Goal: Information Seeking & Learning: Check status

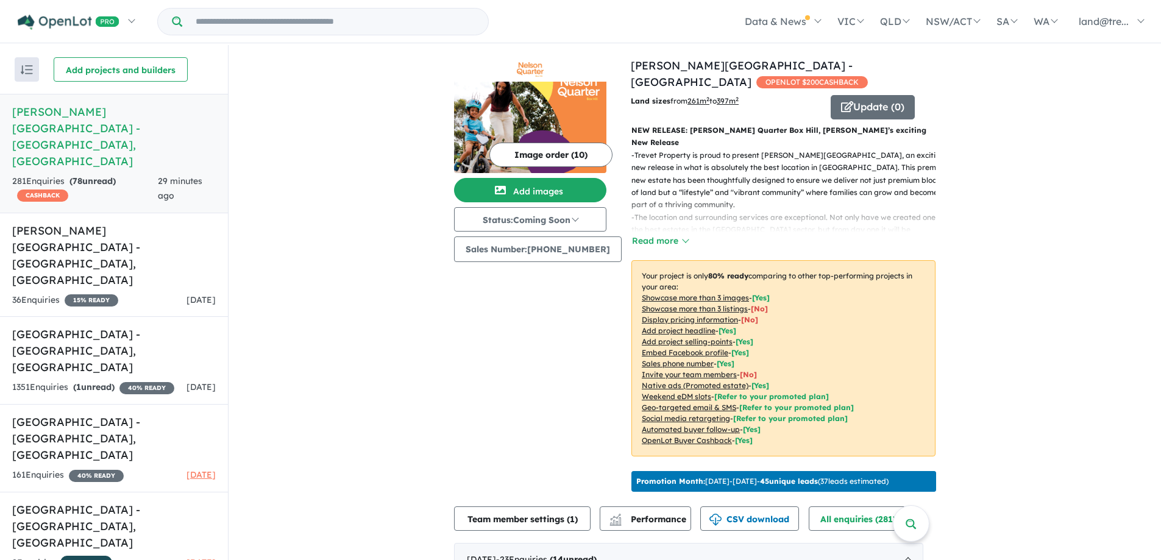
click at [84, 108] on h5 "Nelson Quarter Estate - Box Hill , NSW" at bounding box center [114, 137] width 204 height 66
click at [90, 222] on h5 "Meadows Northwest Estate - Vineyard , NSW" at bounding box center [114, 255] width 204 height 66
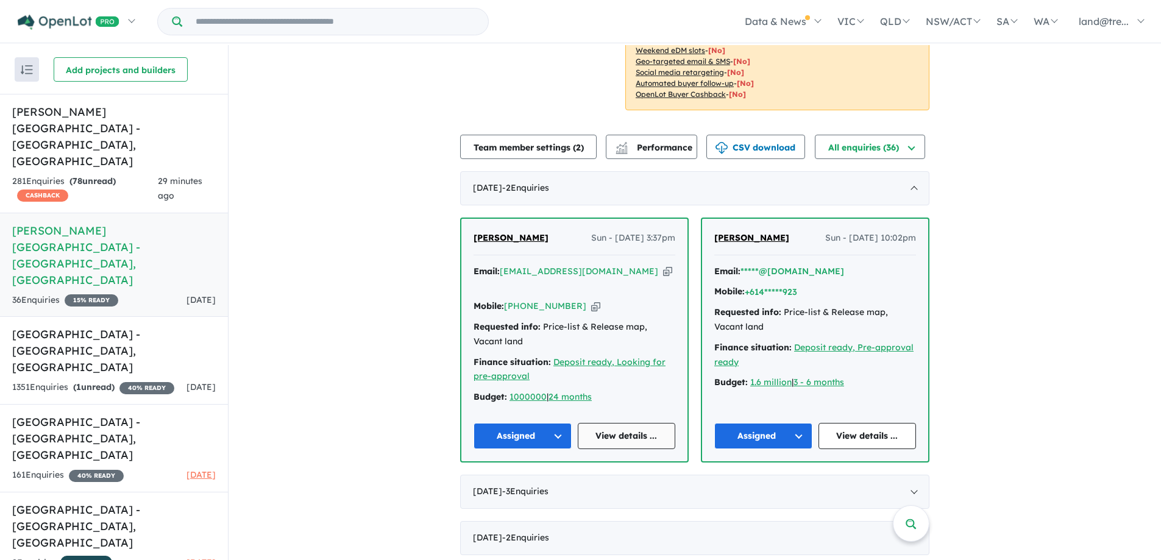
scroll to position [244, 0]
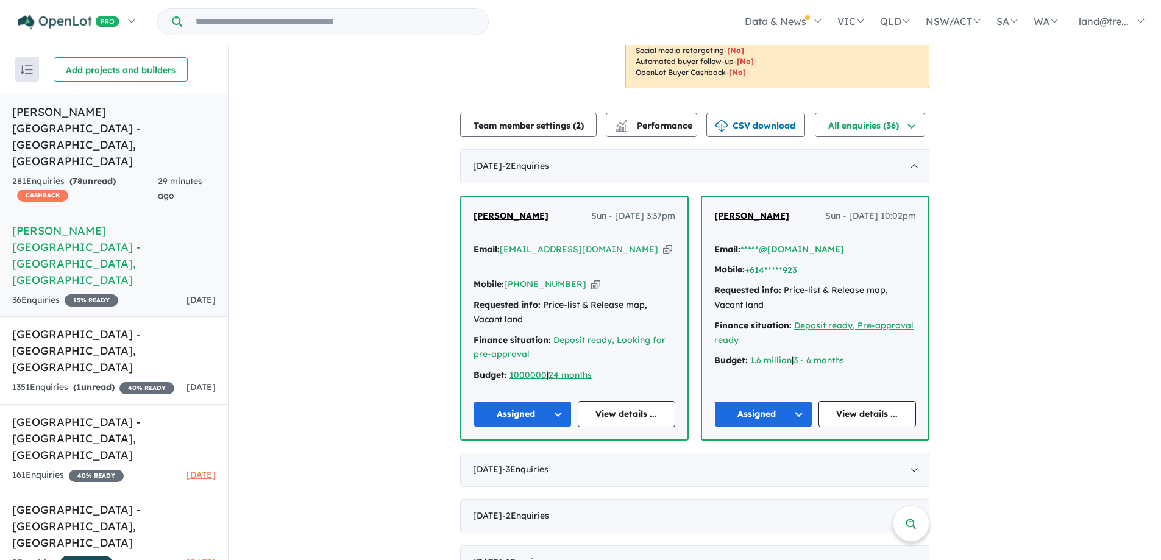
click at [87, 112] on h5 "Nelson Quarter Estate - Box Hill , NSW" at bounding box center [114, 137] width 204 height 66
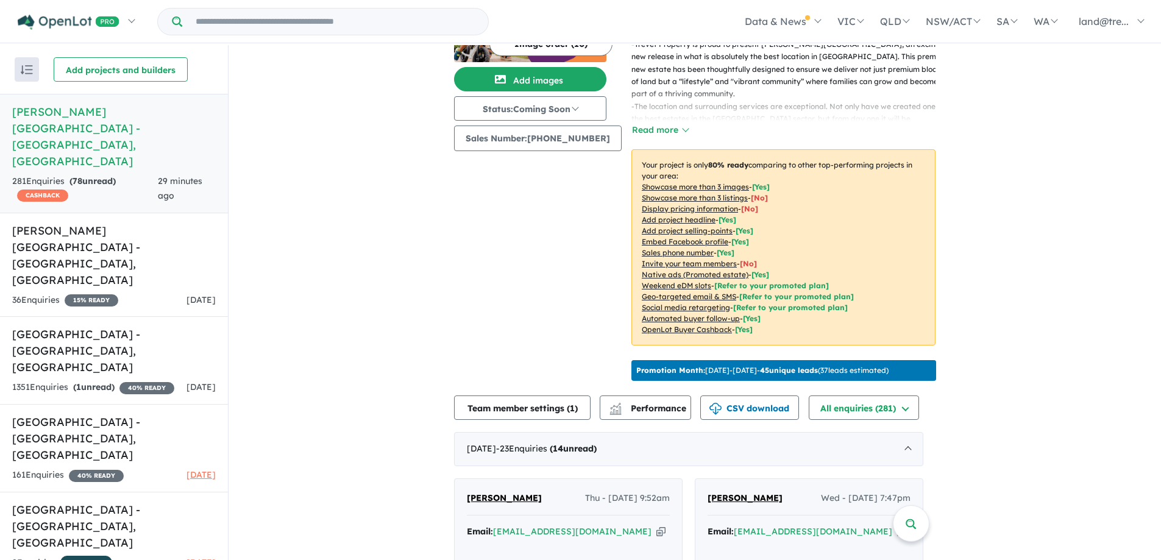
scroll to position [355, 0]
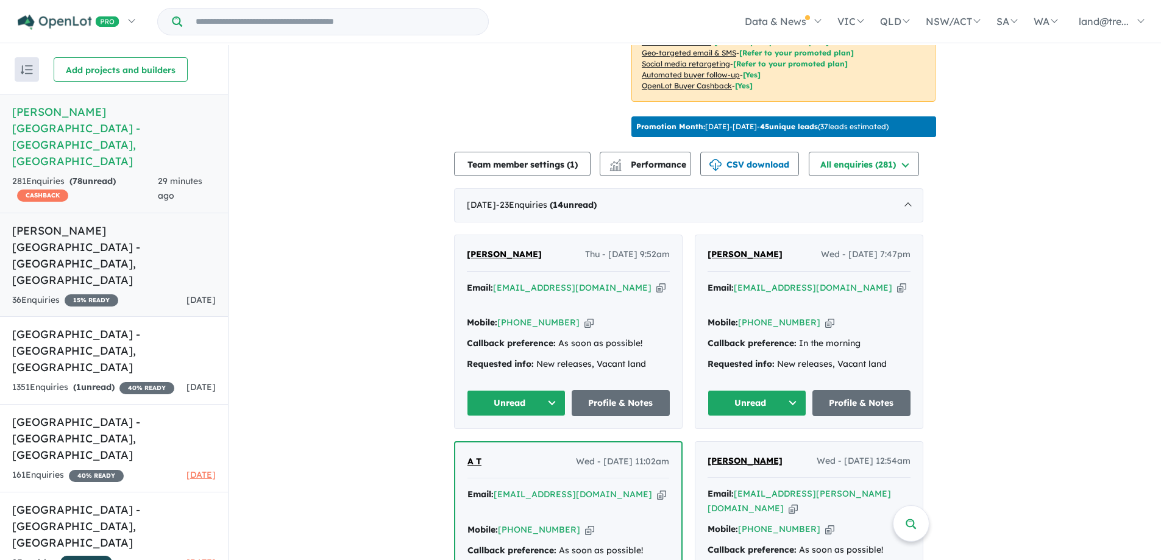
click at [54, 222] on h5 "Meadows Northwest Estate - Vineyard , NSW" at bounding box center [114, 255] width 204 height 66
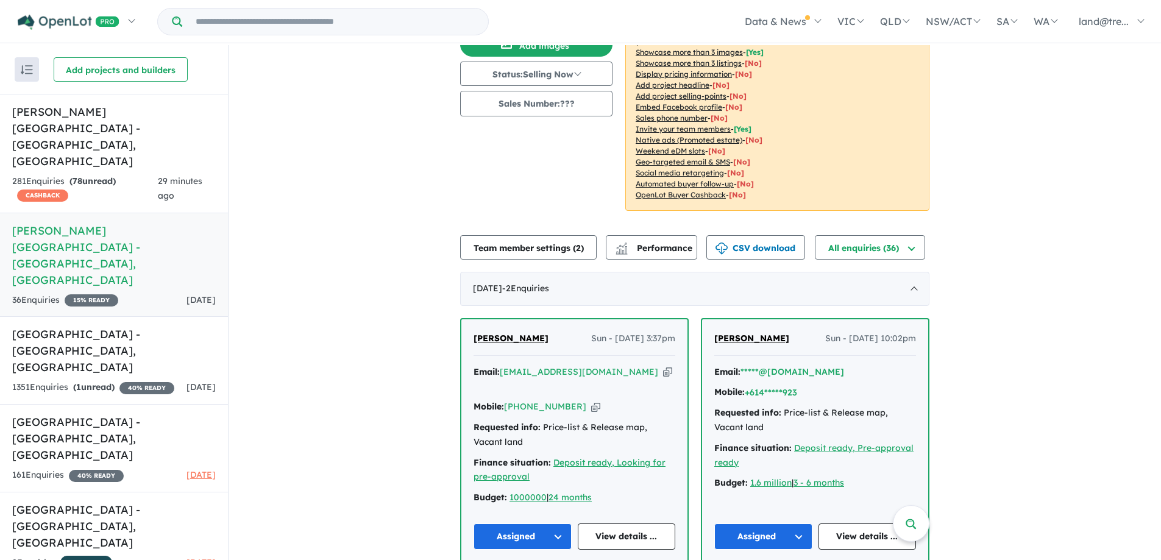
scroll to position [122, 0]
click at [58, 414] on h5 "Ridgehaven Estate - Box Hill , NSW" at bounding box center [114, 438] width 204 height 49
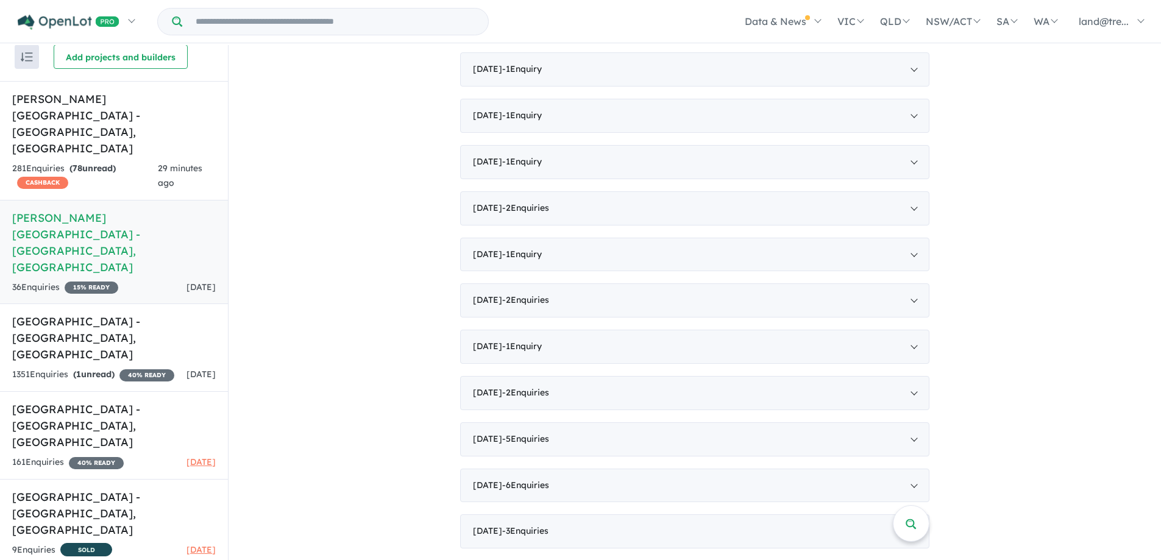
scroll to position [797, 0]
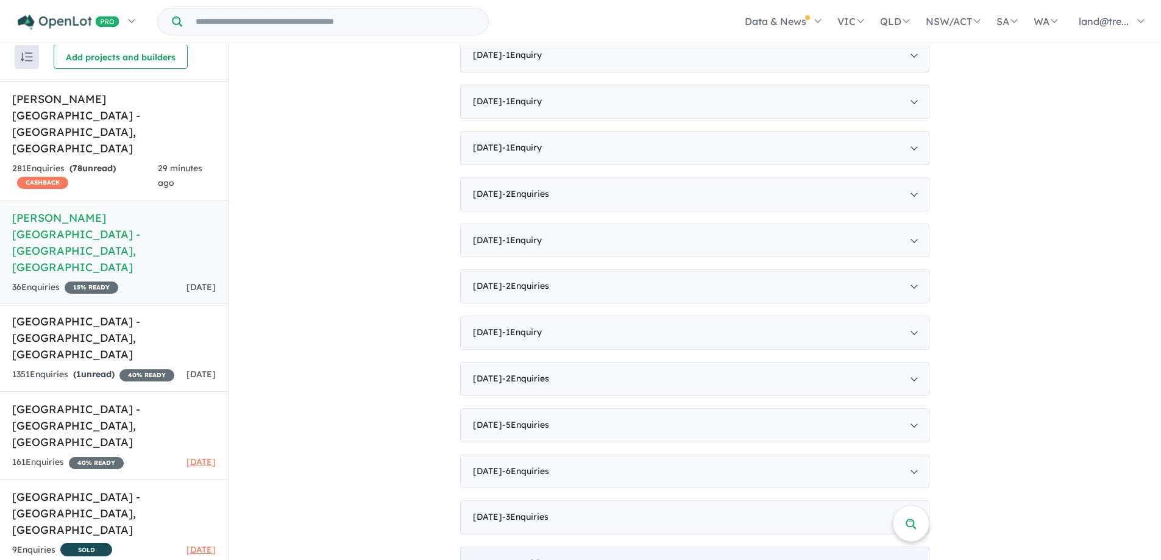
click at [505, 547] on div "February 2024 - 3 Enquir ies ( 0 unread)" at bounding box center [694, 564] width 469 height 34
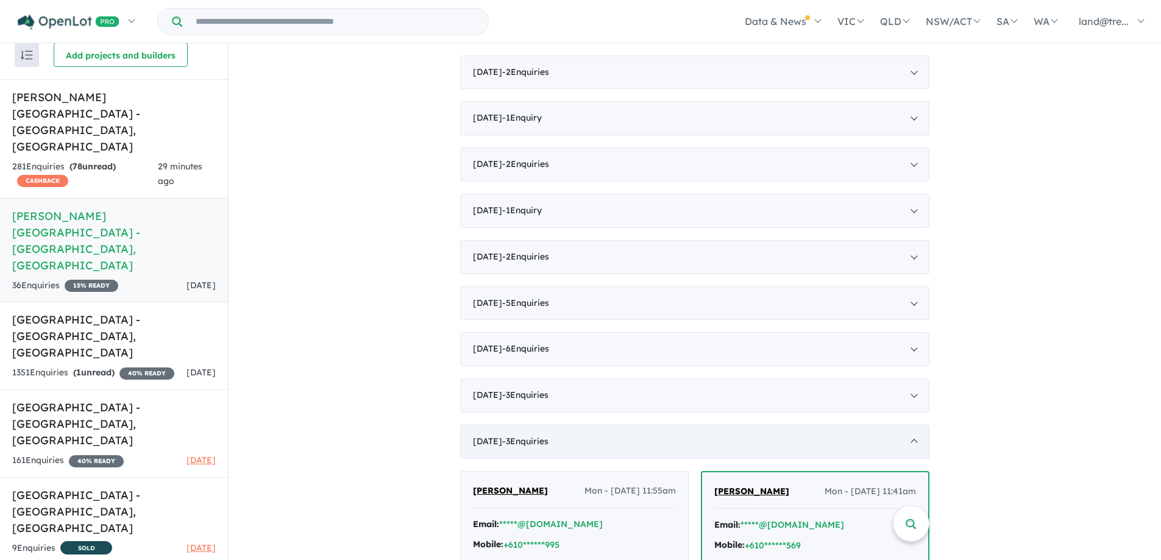
scroll to position [598, 0]
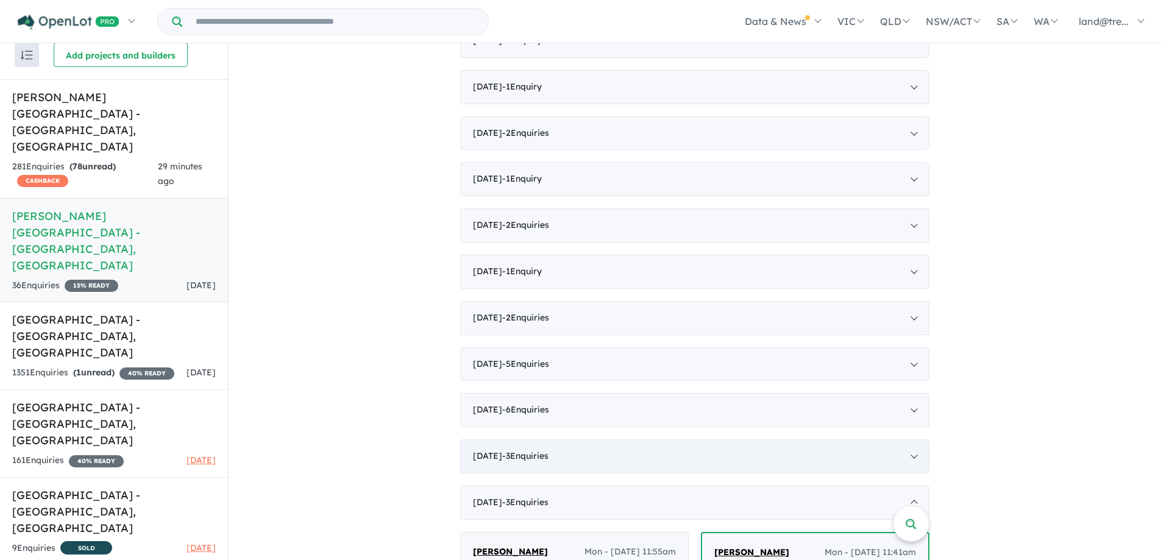
click at [509, 439] on div "March 2024 - 3 Enquir ies ( 0 unread)" at bounding box center [694, 456] width 469 height 34
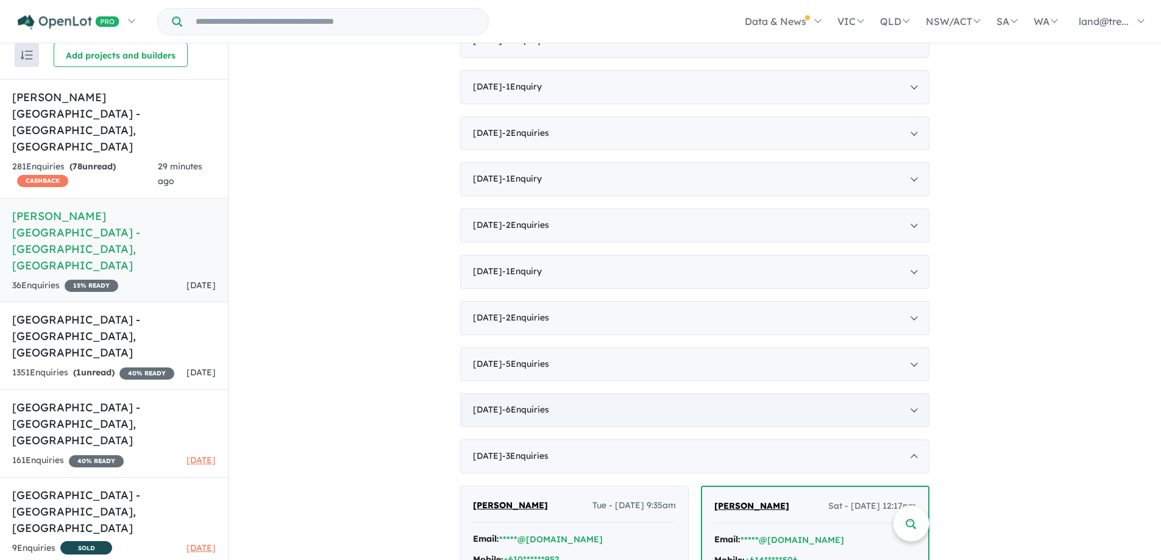
click at [503, 393] on div "April 2024 - 6 Enquir ies ( 0 unread)" at bounding box center [694, 410] width 469 height 34
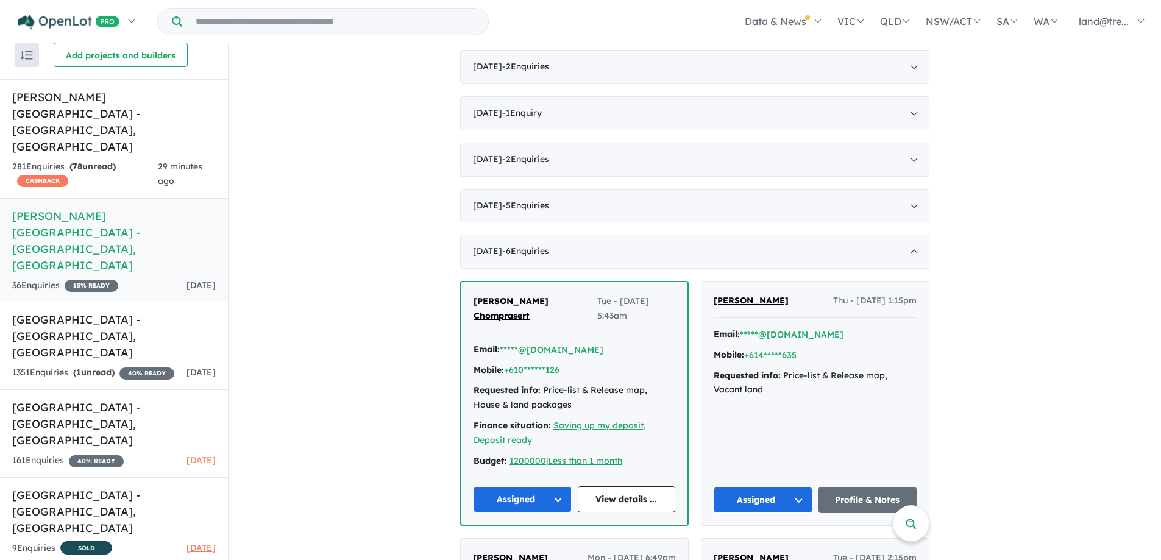
scroll to position [781, 0]
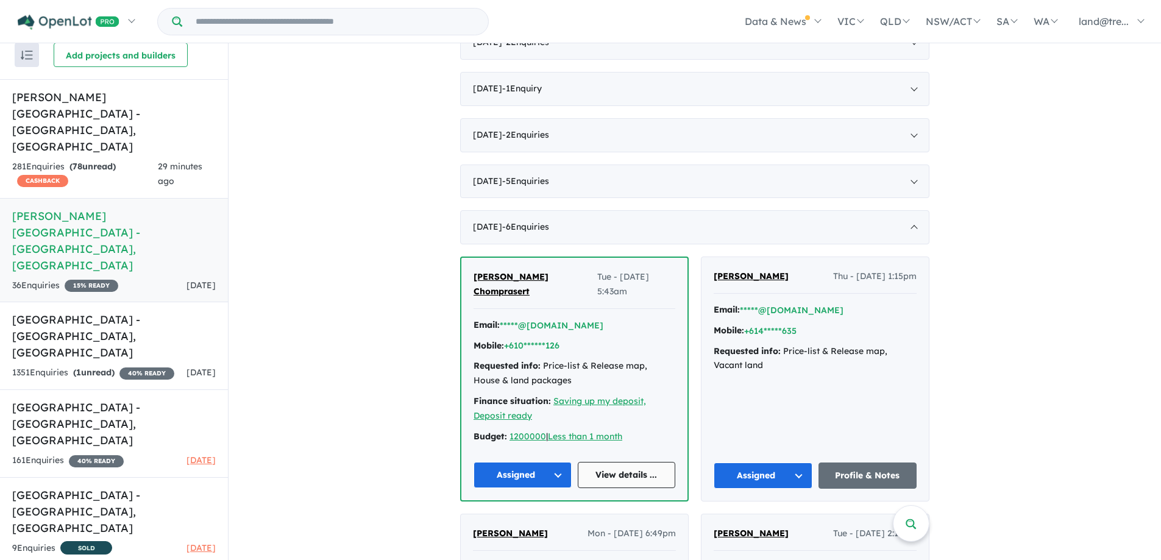
click at [614, 462] on link "View details ..." at bounding box center [627, 475] width 98 height 26
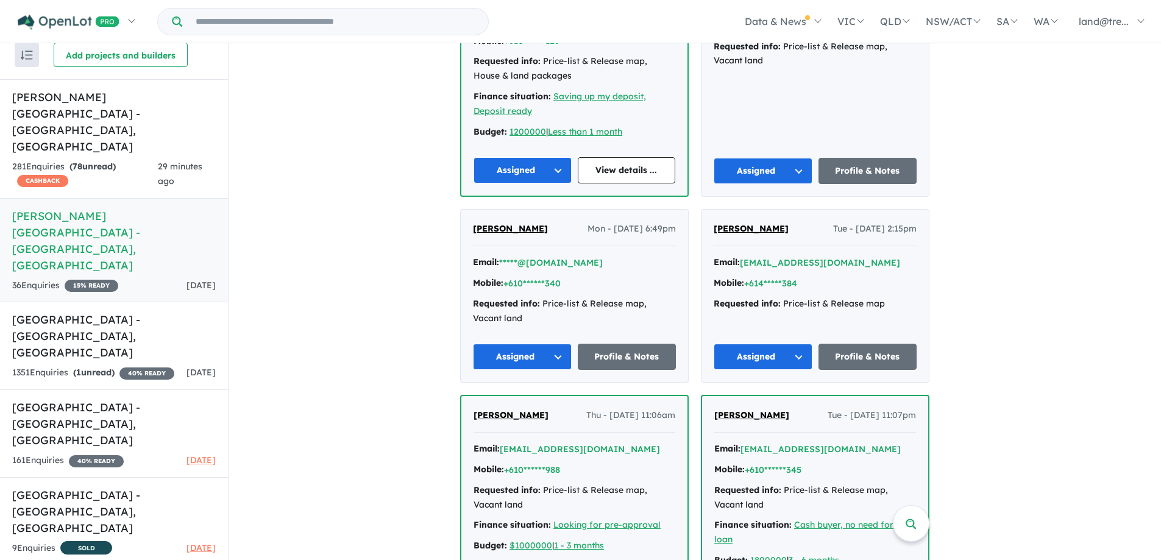
scroll to position [1225, 0]
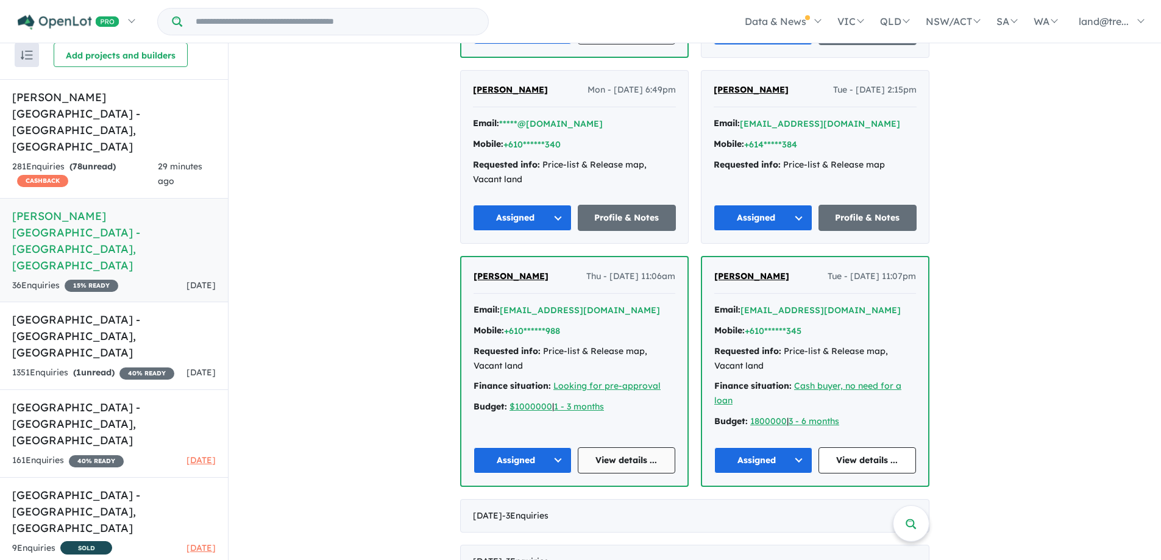
click at [620, 447] on link "View details ..." at bounding box center [627, 460] width 98 height 26
click at [857, 447] on link "View details ..." at bounding box center [867, 460] width 98 height 26
click at [908, 499] on div "March 2024 - 3 Enquir ies ( 0 unread)" at bounding box center [694, 516] width 469 height 34
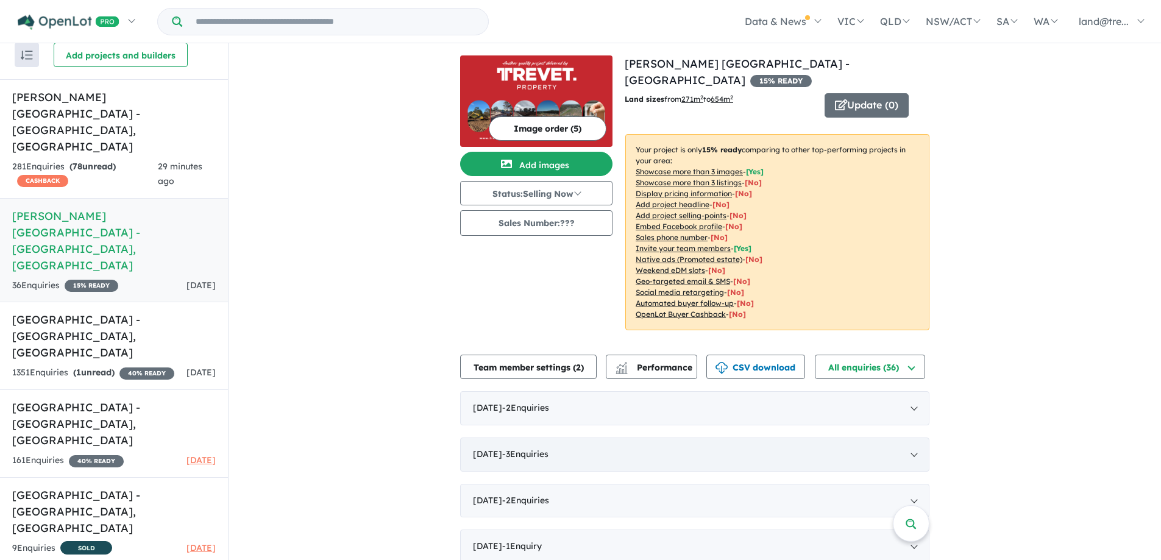
scroll to position [183, 0]
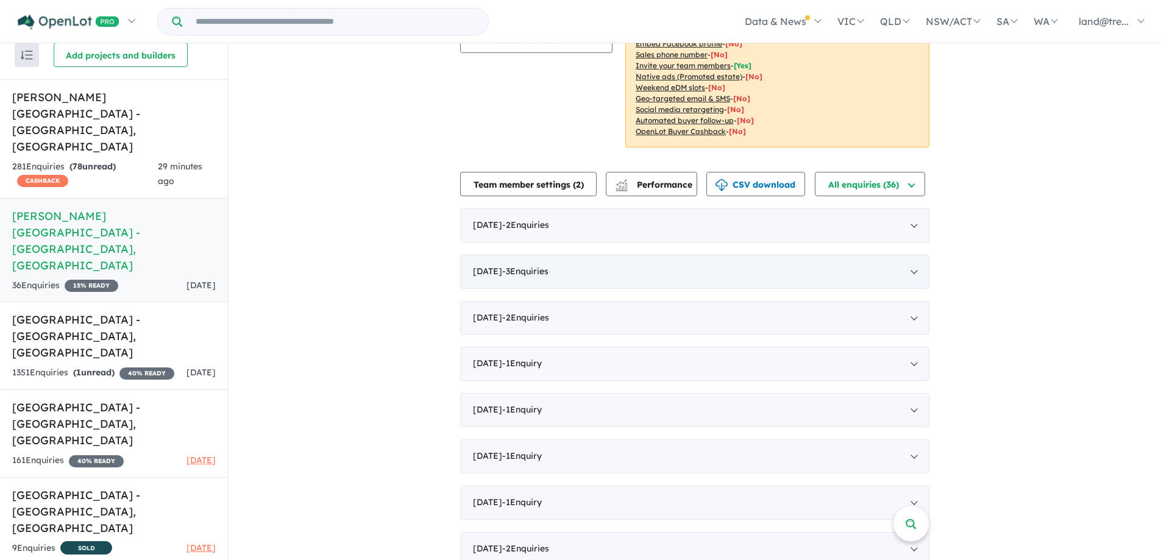
click at [502, 255] on div "July 2025 - 3 Enquir ies ( 0 unread)" at bounding box center [694, 272] width 469 height 34
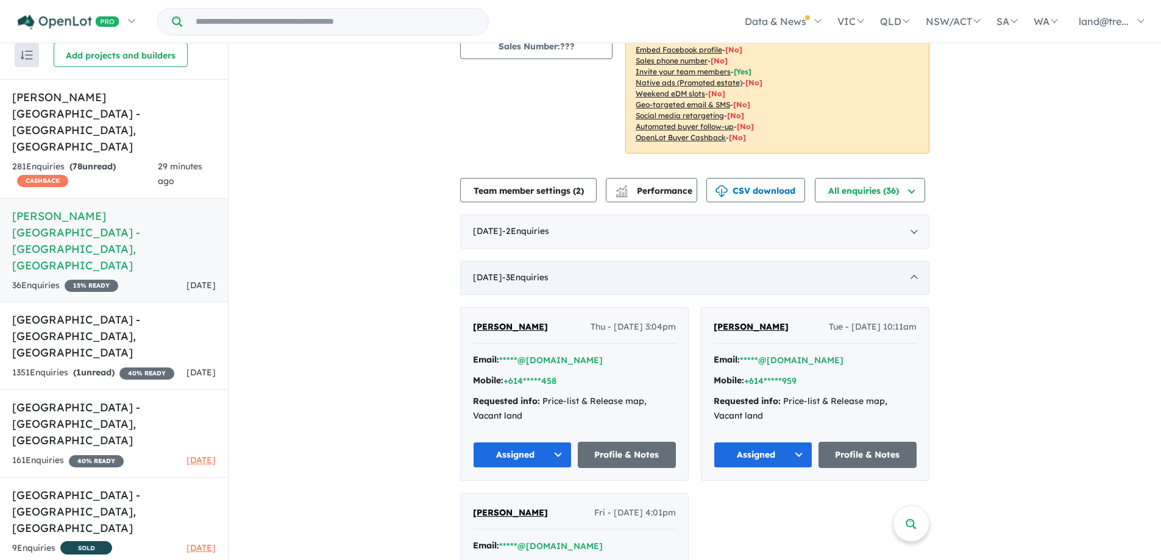
scroll to position [61, 0]
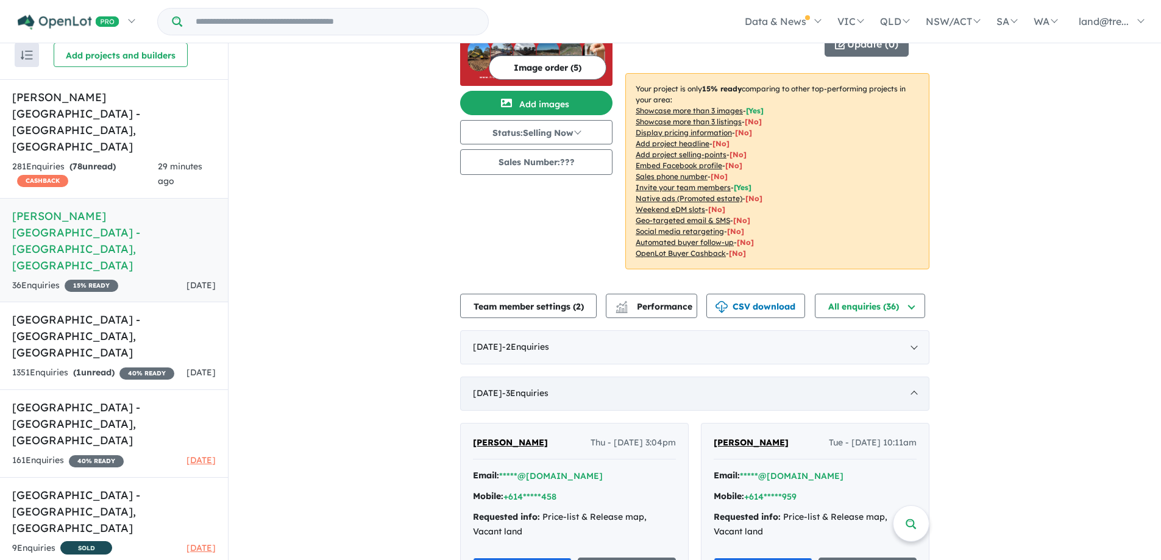
click at [907, 377] on div "July 2025 - 3 Enquir ies ( 0 unread)" at bounding box center [694, 394] width 469 height 34
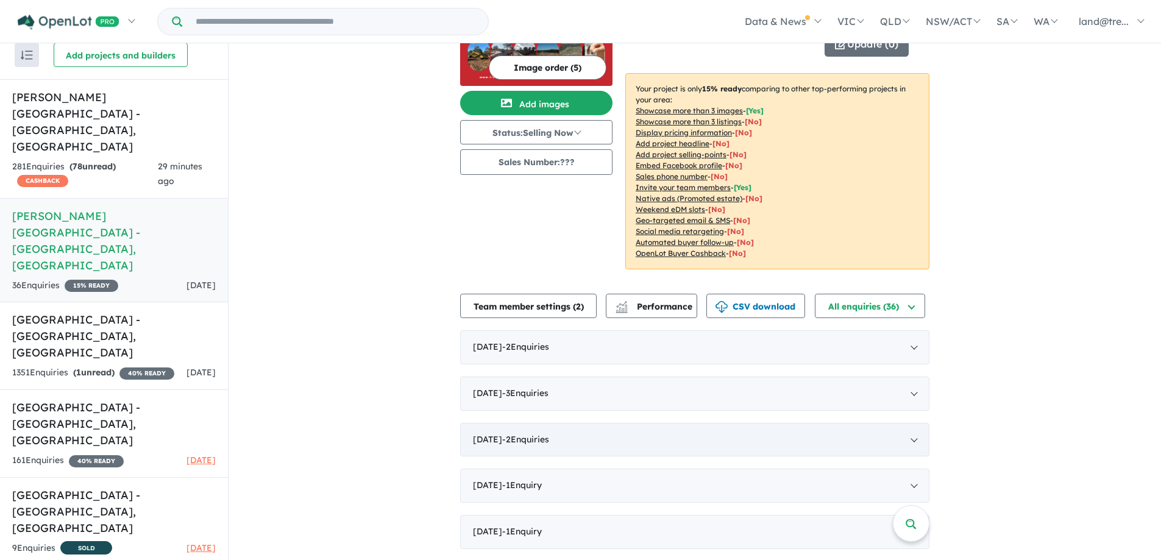
click at [511, 423] on div "June 2025 - 2 Enquir ies ( 0 unread)" at bounding box center [694, 440] width 469 height 34
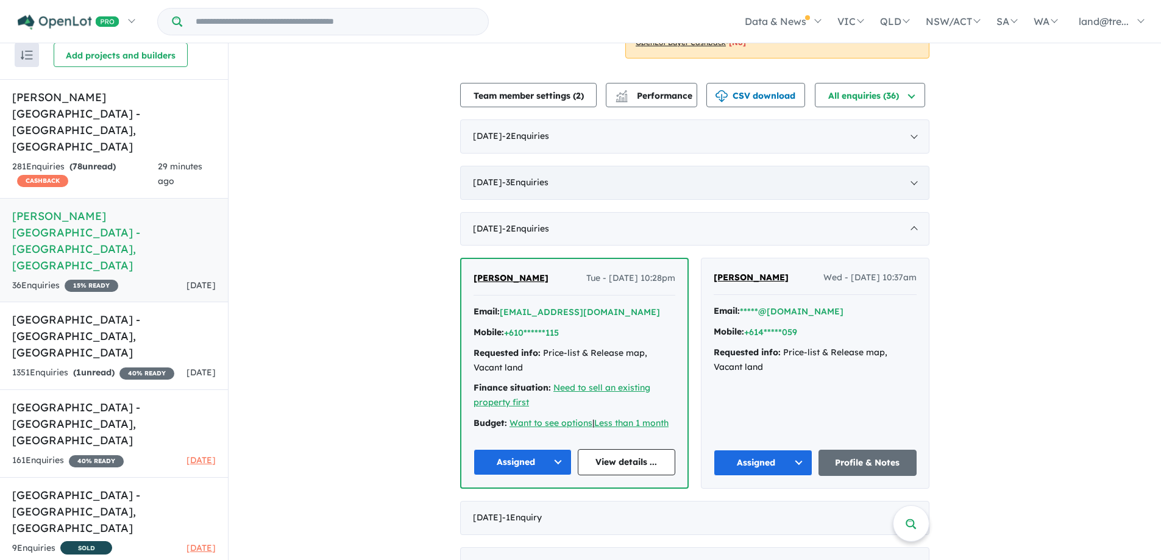
scroll to position [305, 0]
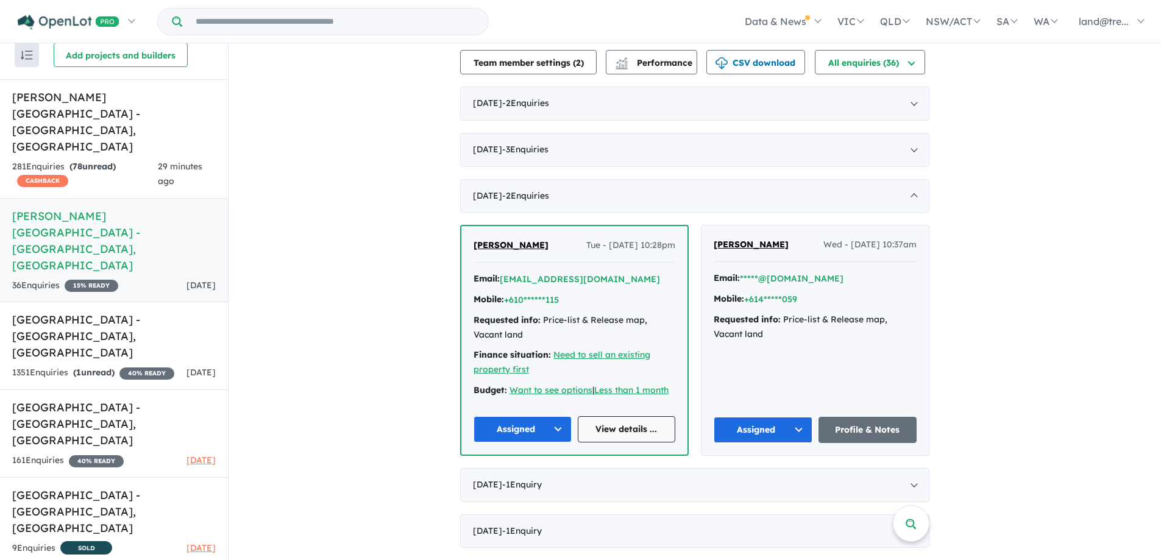
click at [619, 416] on link "View details ..." at bounding box center [627, 429] width 98 height 26
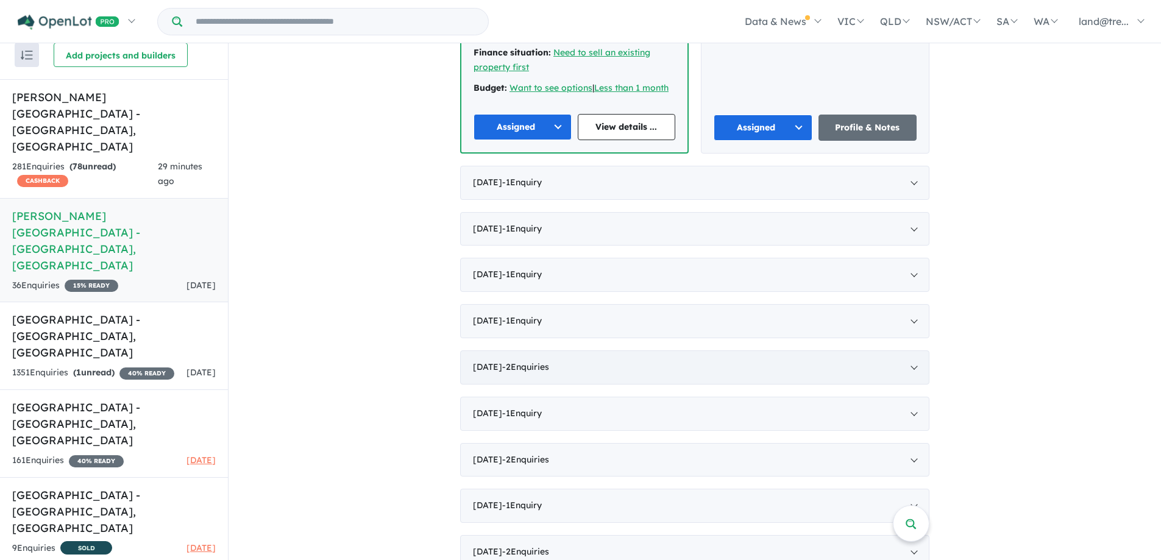
scroll to position [609, 0]
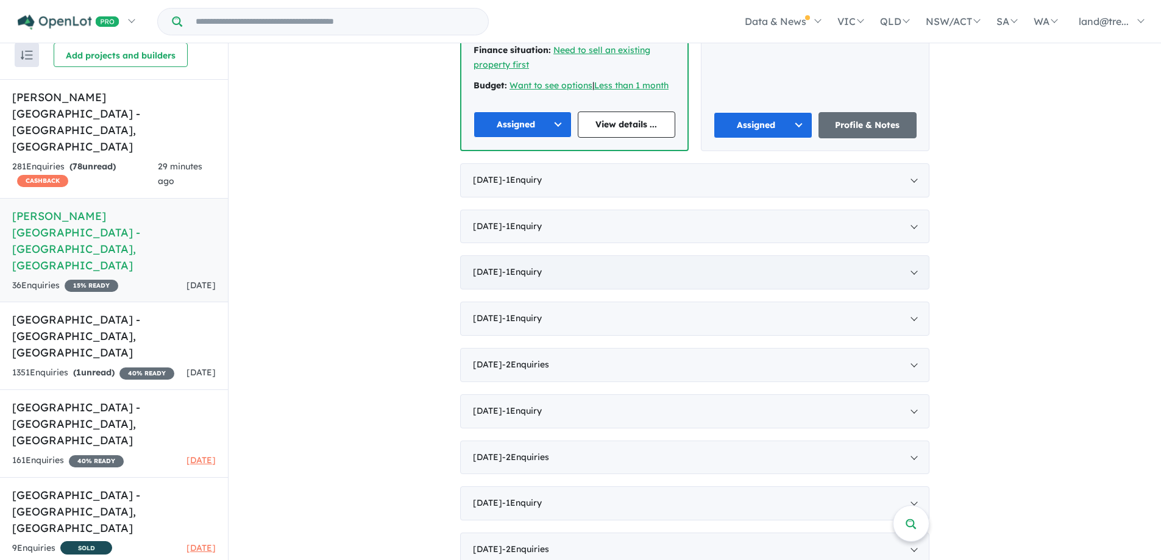
click at [512, 256] on div "February 2025 - 1 Enquir y ( 0 unread)" at bounding box center [694, 272] width 469 height 34
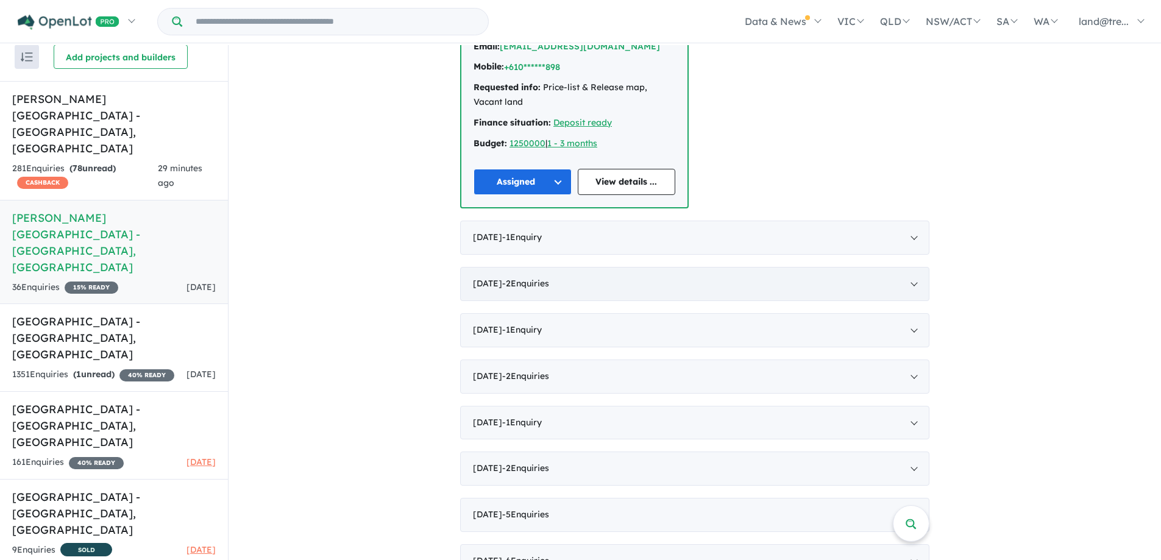
scroll to position [660, 0]
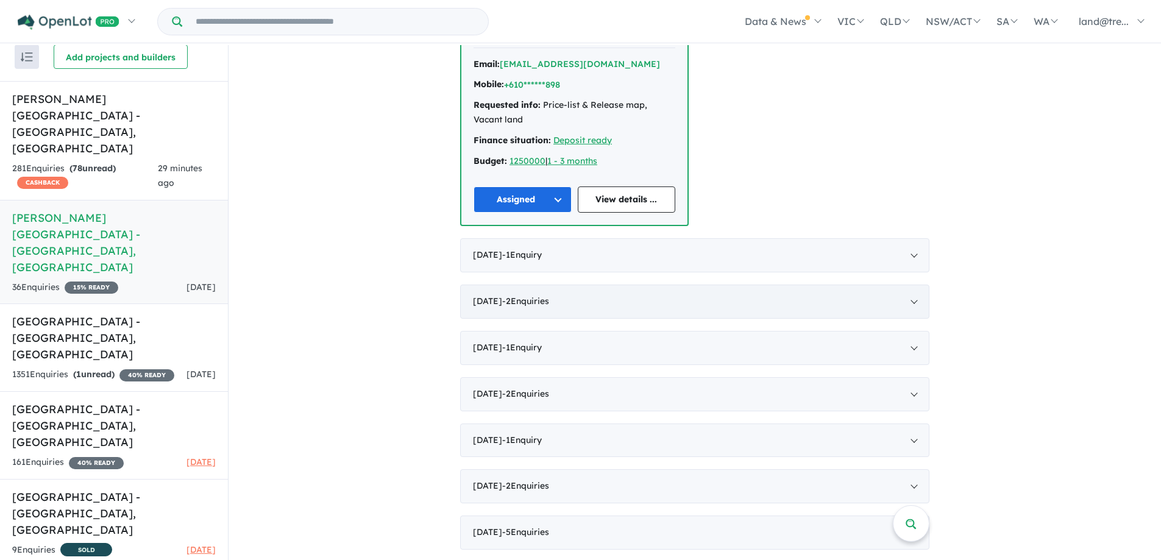
click at [511, 285] on div "December 2024 - 2 Enquir ies ( 0 unread)" at bounding box center [694, 302] width 469 height 34
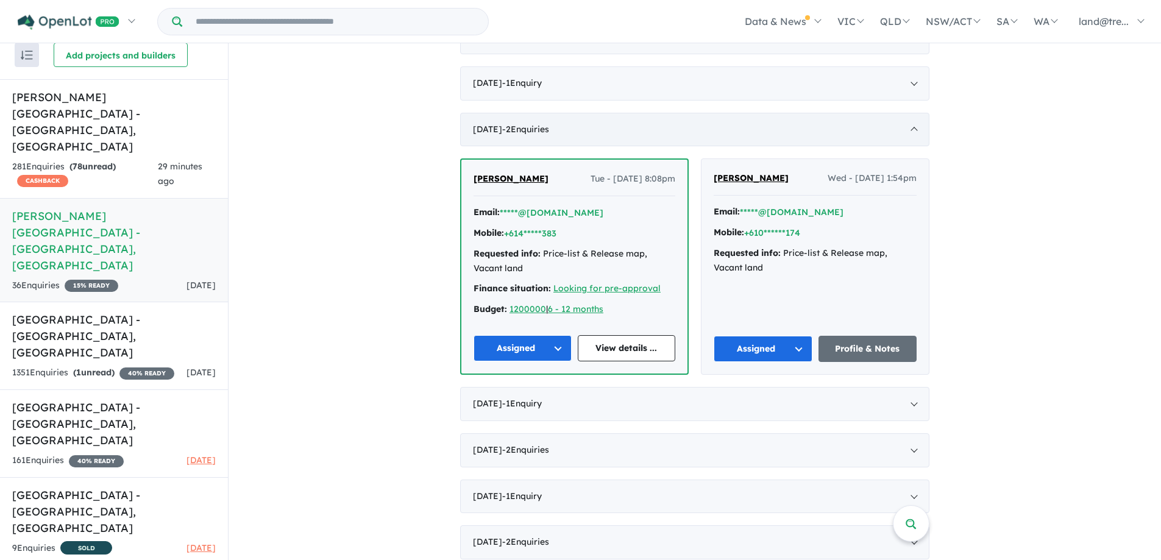
scroll to position [606, 0]
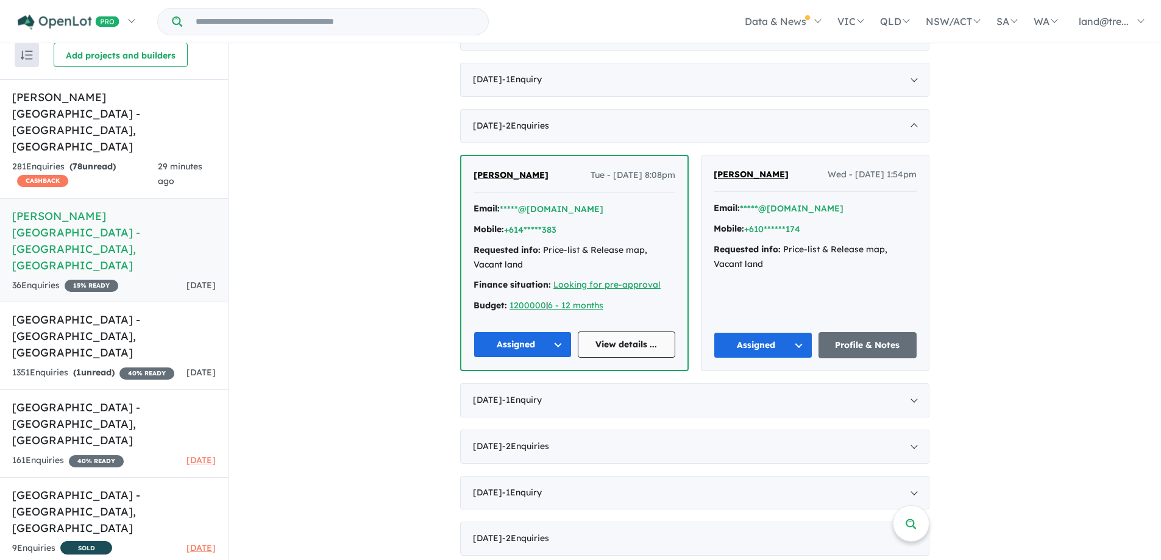
click at [626, 332] on link "View details ..." at bounding box center [627, 345] width 98 height 26
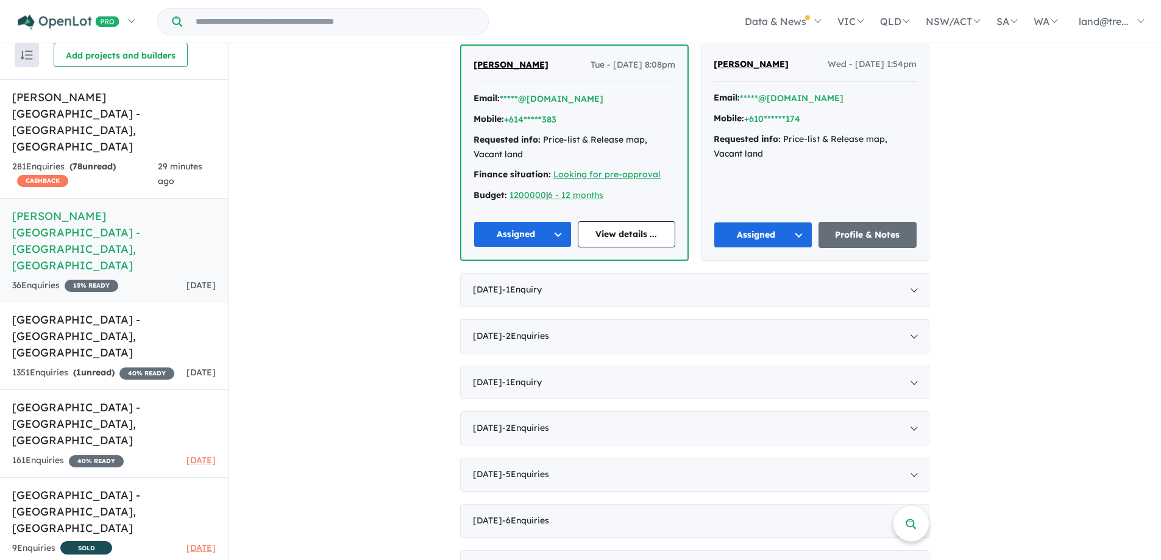
scroll to position [728, 0]
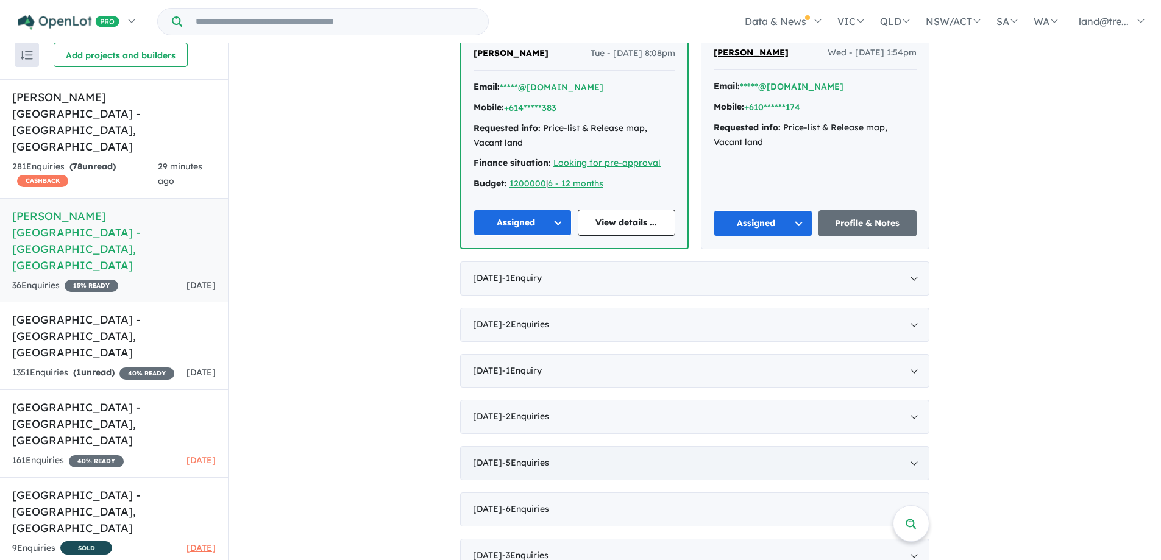
click at [502, 446] on div "May 2024 - 5 Enquir ies ( 0 unread)" at bounding box center [694, 463] width 469 height 34
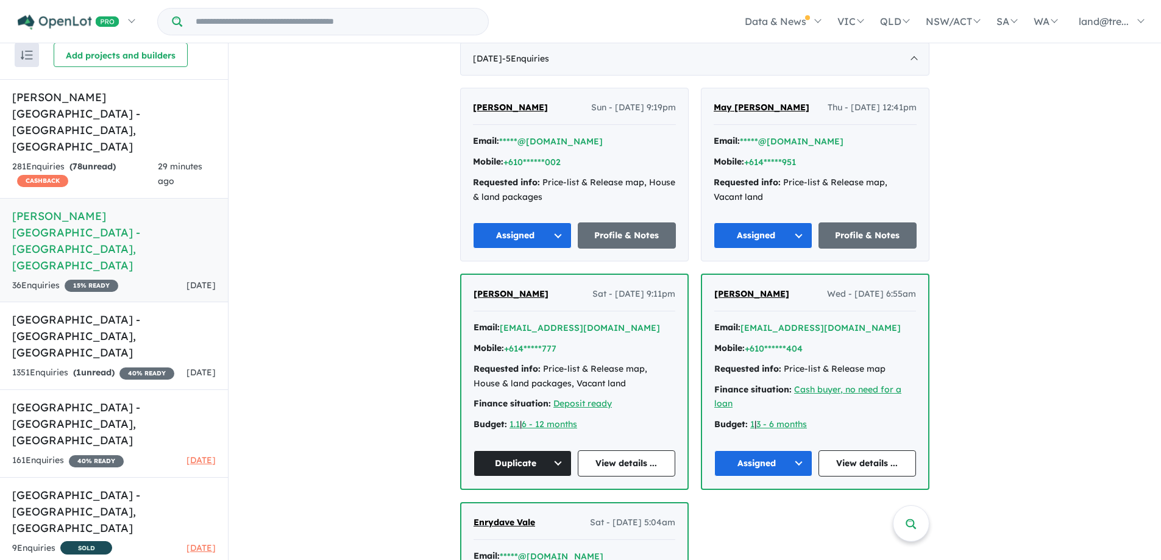
scroll to position [928, 0]
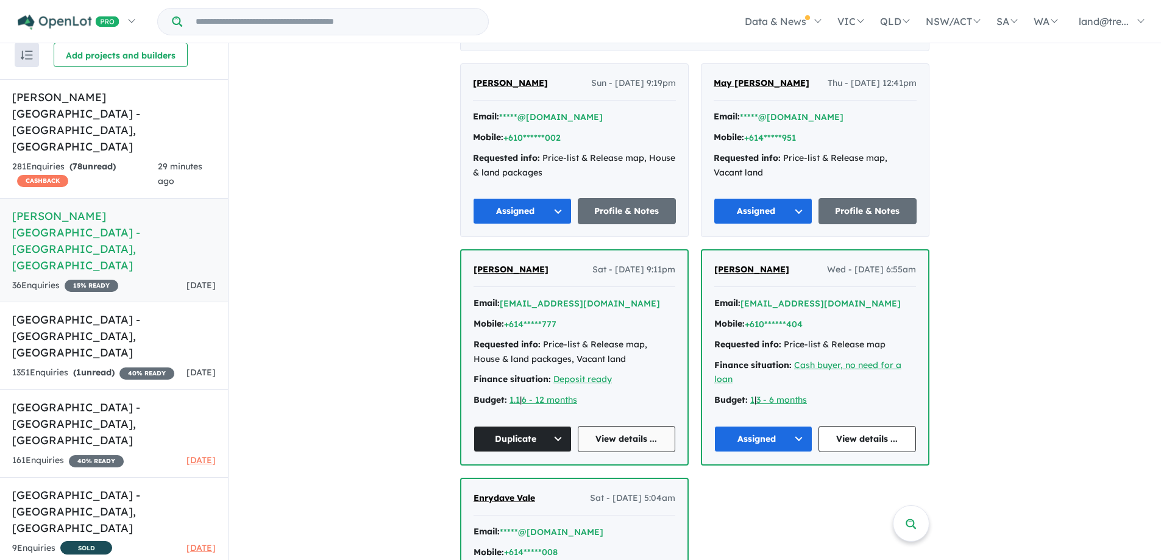
click at [611, 426] on link "View details ..." at bounding box center [627, 439] width 98 height 26
click at [845, 426] on link "View details ..." at bounding box center [867, 439] width 98 height 26
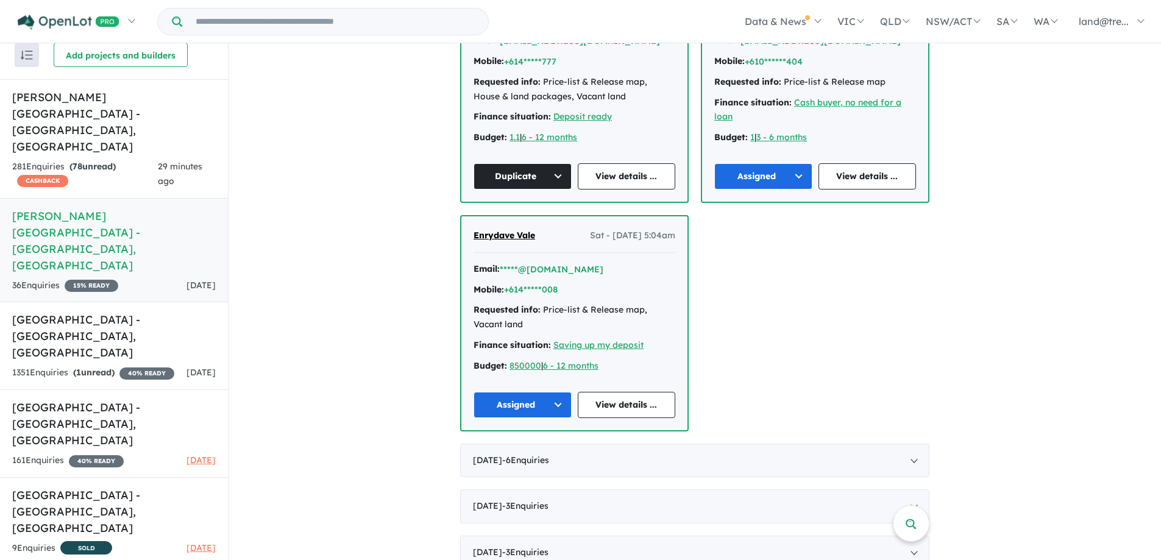
scroll to position [1196, 0]
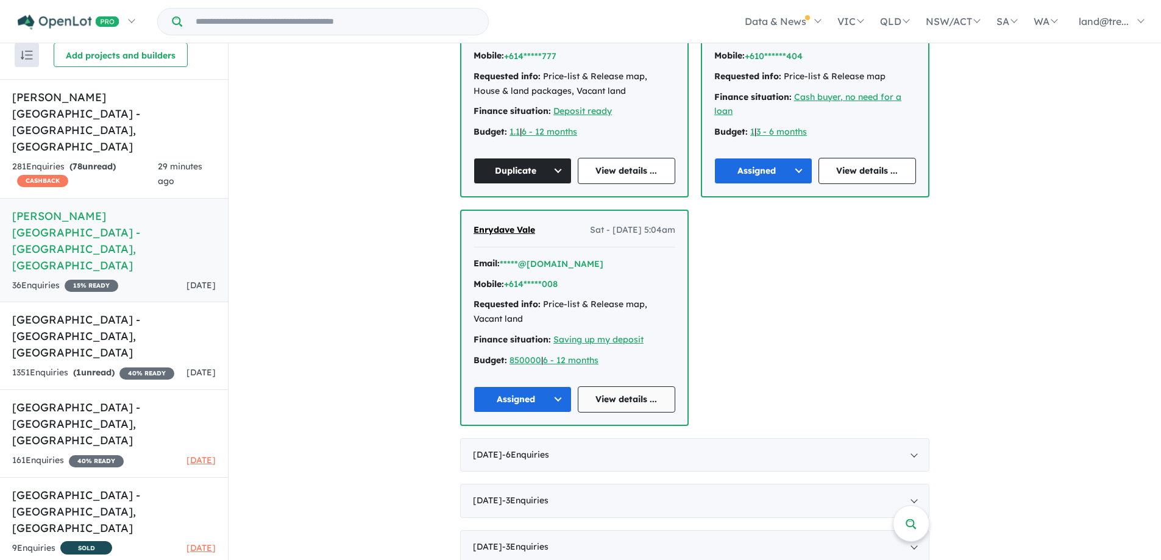
click at [617, 386] on link "View details ..." at bounding box center [627, 399] width 98 height 26
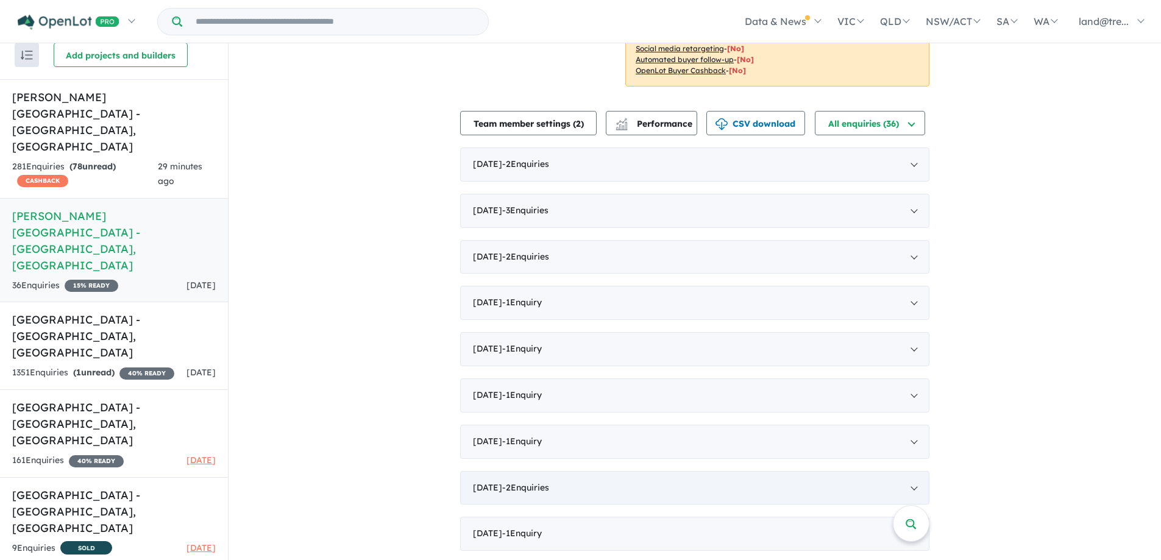
scroll to position [305, 0]
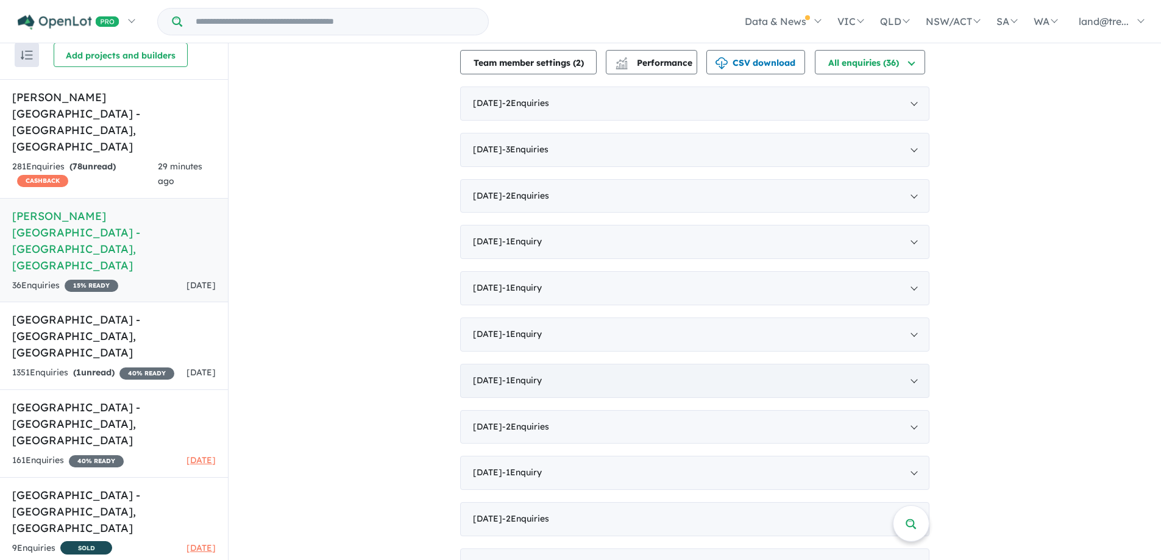
click at [528, 375] on span "- 1 Enquir y ( 0 unread)" at bounding box center [522, 380] width 40 height 11
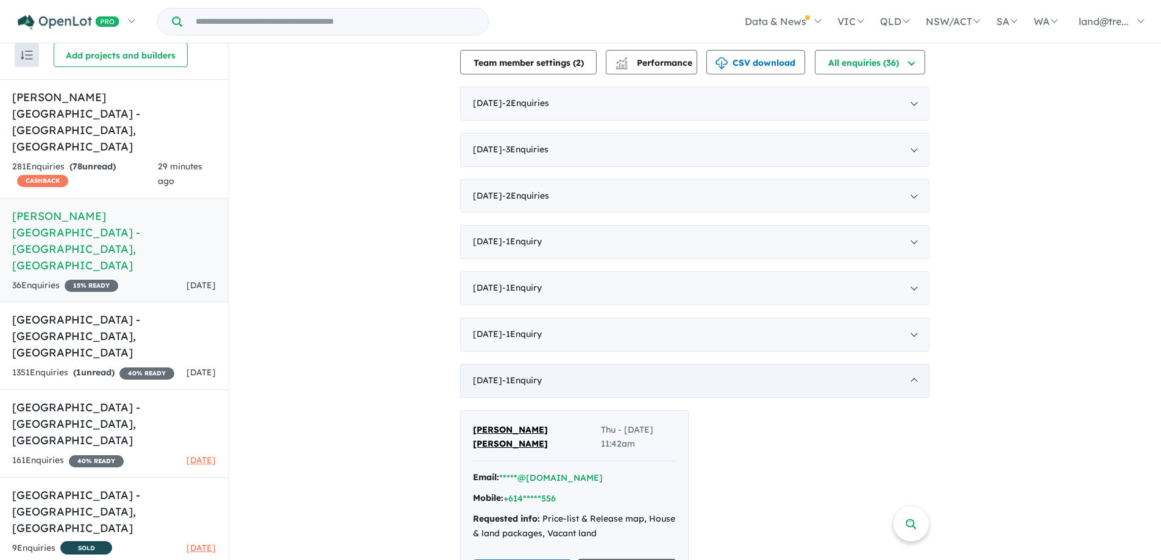
click at [907, 364] on div "January 2025 - 1 Enquir y ( 0 unread)" at bounding box center [694, 381] width 469 height 34
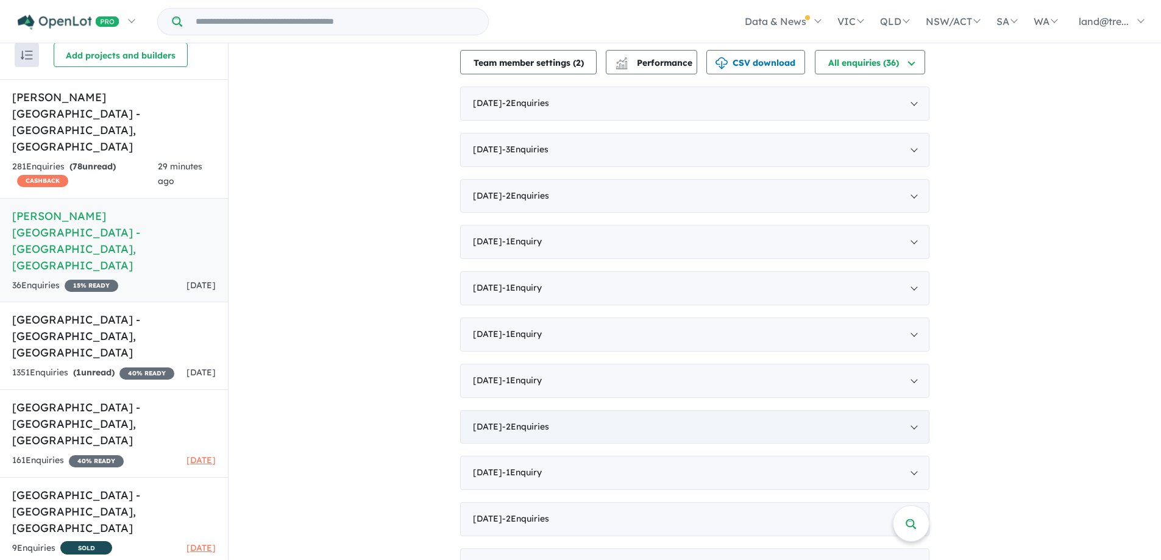
click at [516, 410] on div "December 2024 - 2 Enquir ies ( 0 unread)" at bounding box center [694, 427] width 469 height 34
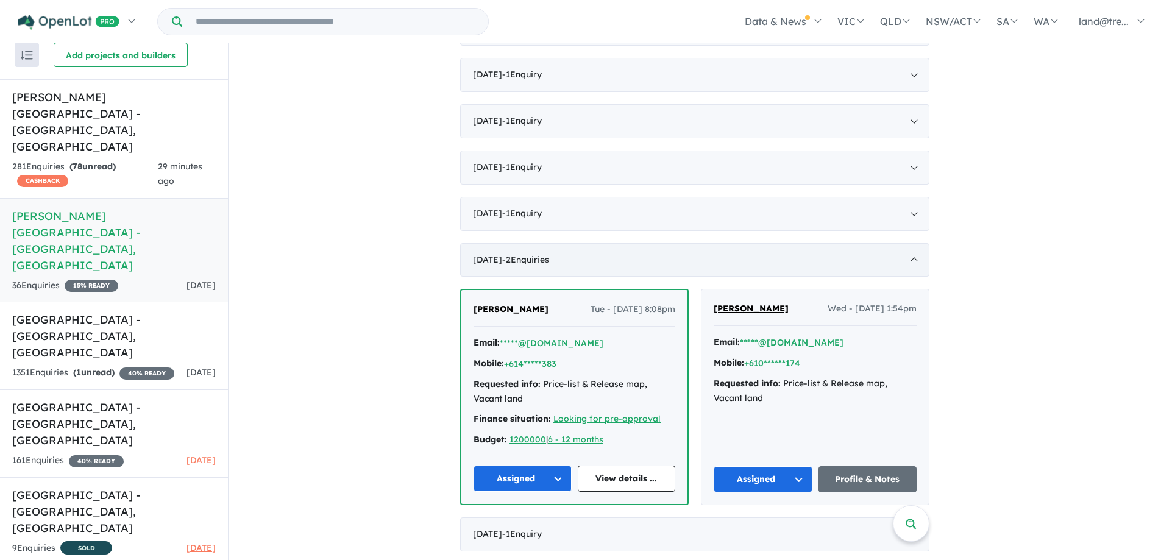
scroll to position [488, 0]
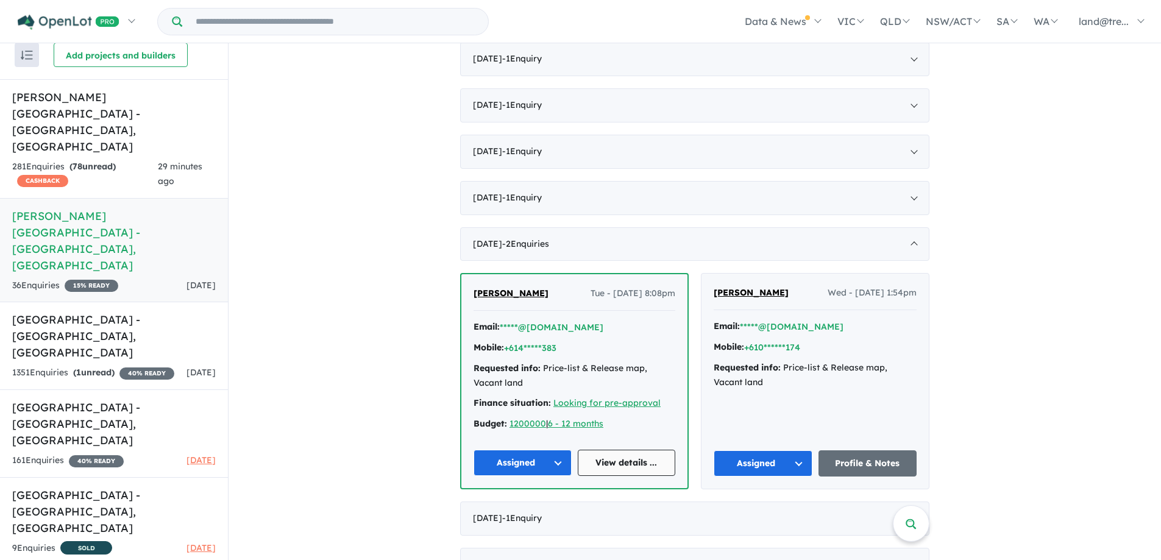
click at [626, 450] on link "View details ..." at bounding box center [627, 463] width 98 height 26
click at [909, 227] on div "December 2024 - 2 Enquir ies ( 0 unread)" at bounding box center [694, 244] width 469 height 34
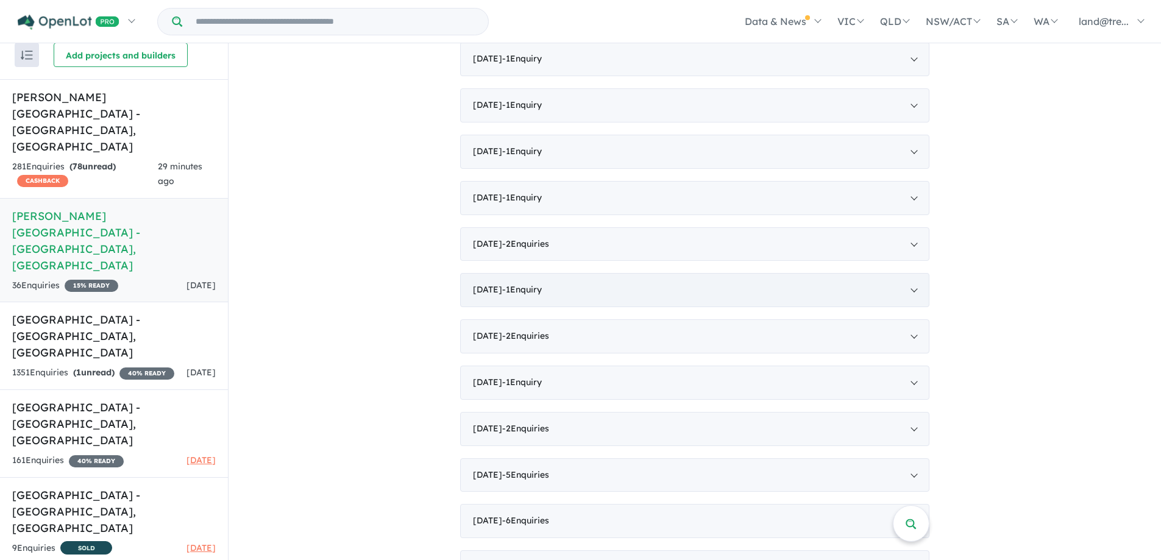
click at [526, 273] on div "November 2024 - 1 Enquir y ( 0 unread)" at bounding box center [694, 290] width 469 height 34
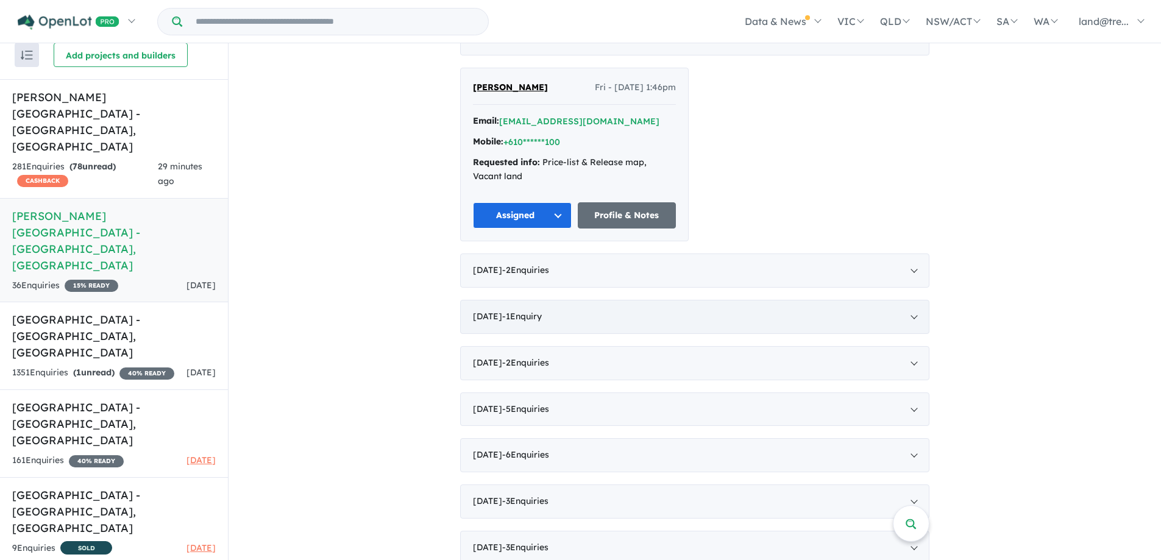
scroll to position [740, 0]
click at [910, 253] on div "October 2024 - 2 Enquir ies ( 0 unread)" at bounding box center [694, 270] width 469 height 34
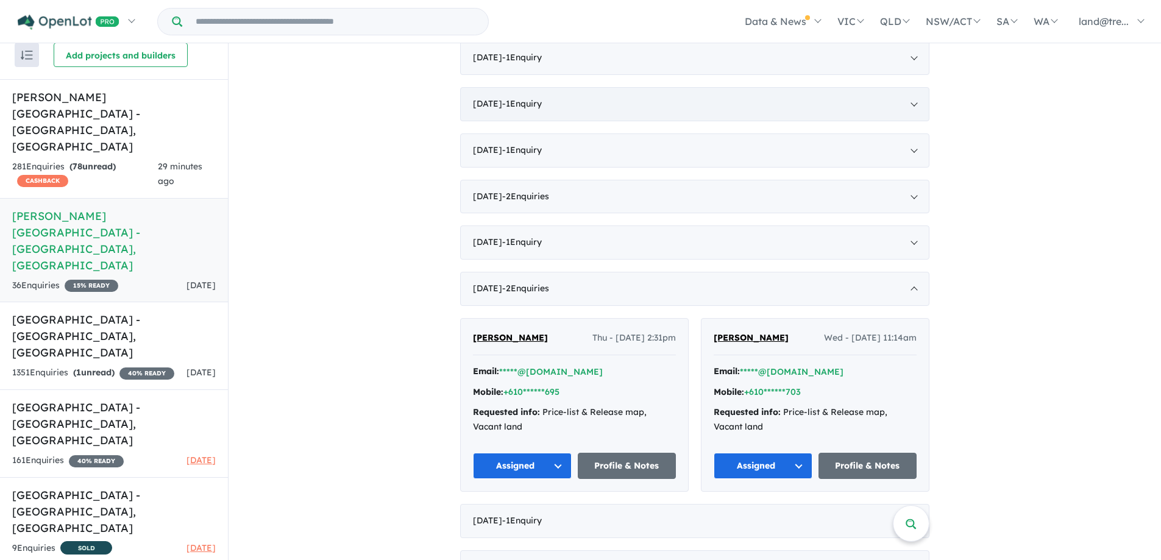
scroll to position [557, 0]
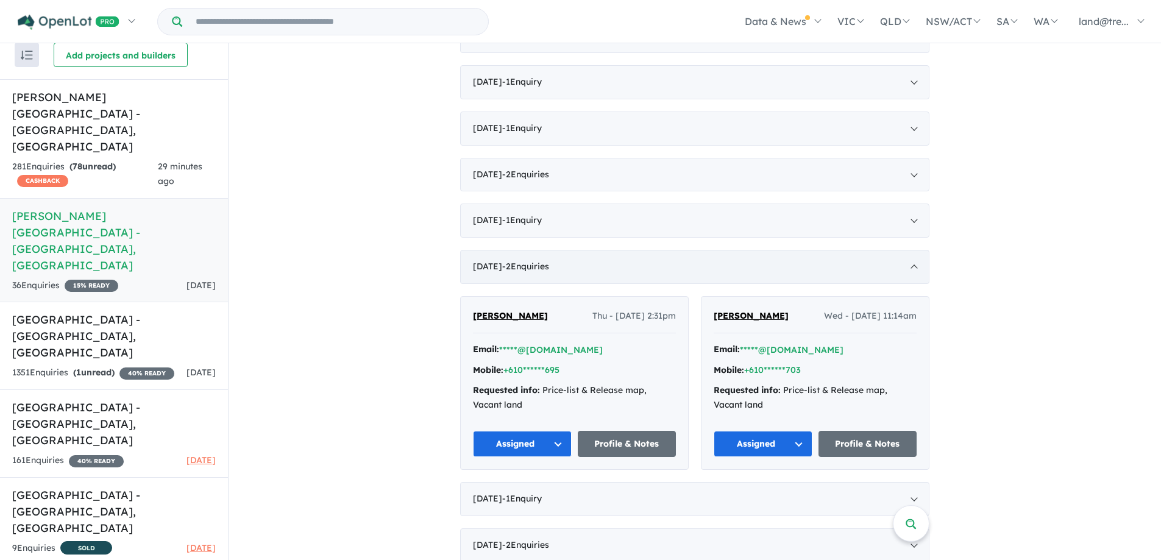
click at [543, 261] on span "- 2 Enquir ies ( 0 unread)" at bounding box center [525, 266] width 47 height 11
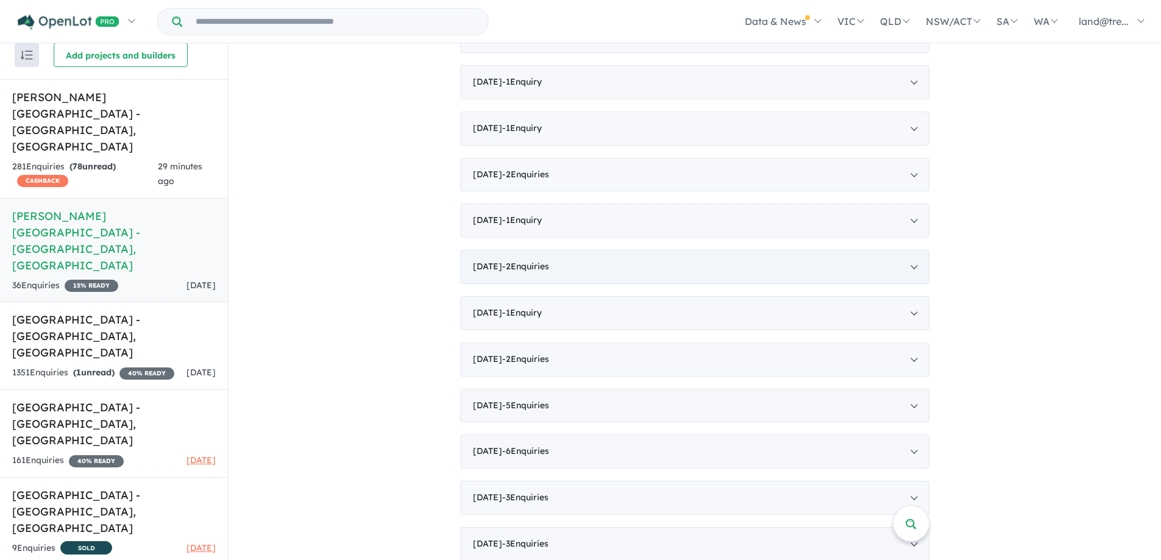
scroll to position [554, 0]
click at [524, 253] on div "October 2024 - 2 Enquir ies ( 0 unread)" at bounding box center [694, 270] width 469 height 34
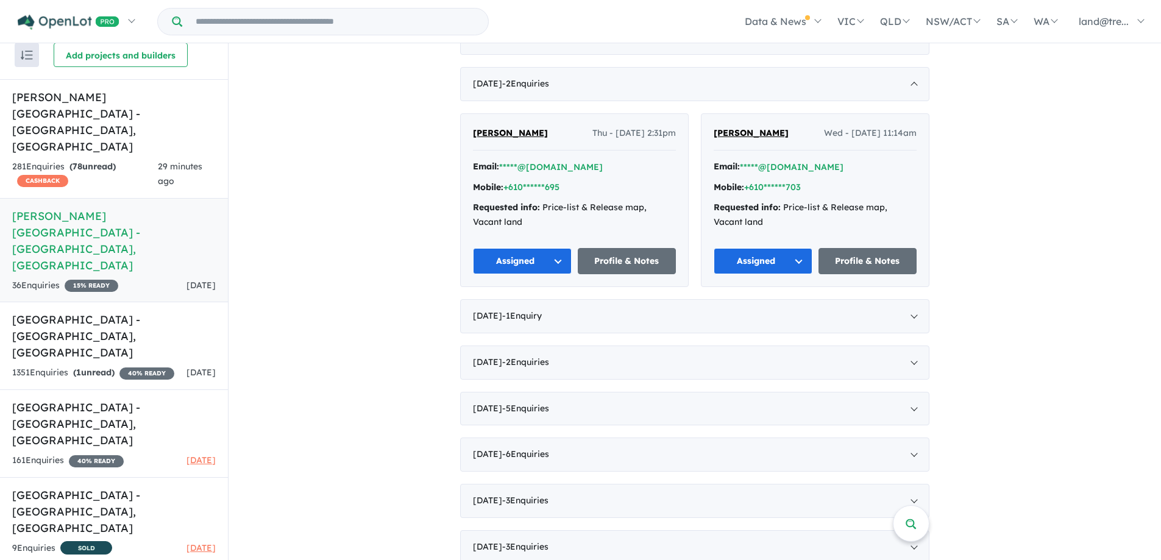
scroll to position [557, 0]
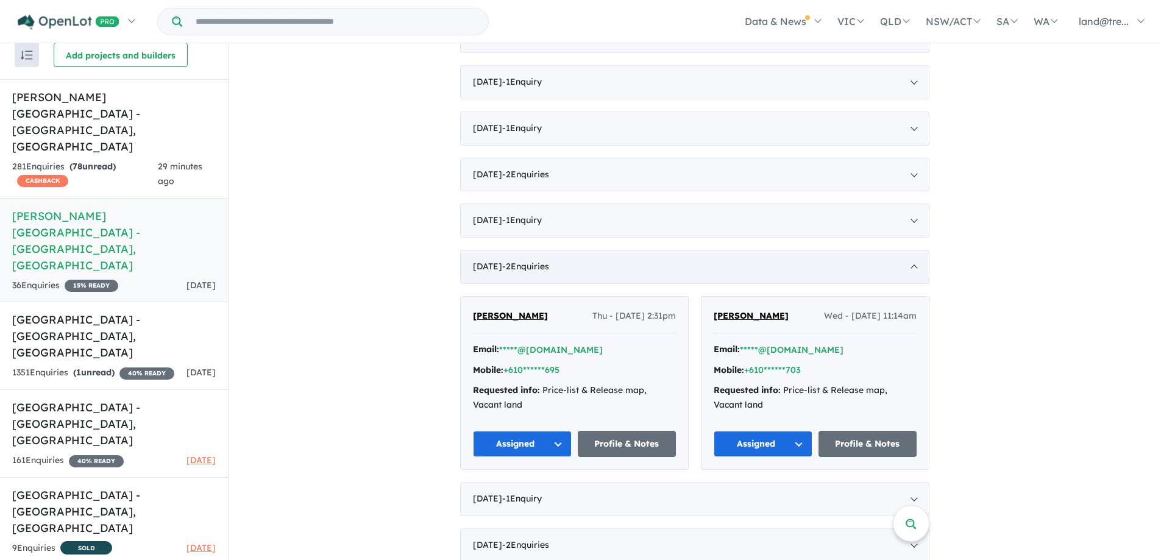
click at [904, 250] on div "October 2024 - 2 Enquir ies ( 0 unread)" at bounding box center [694, 267] width 469 height 34
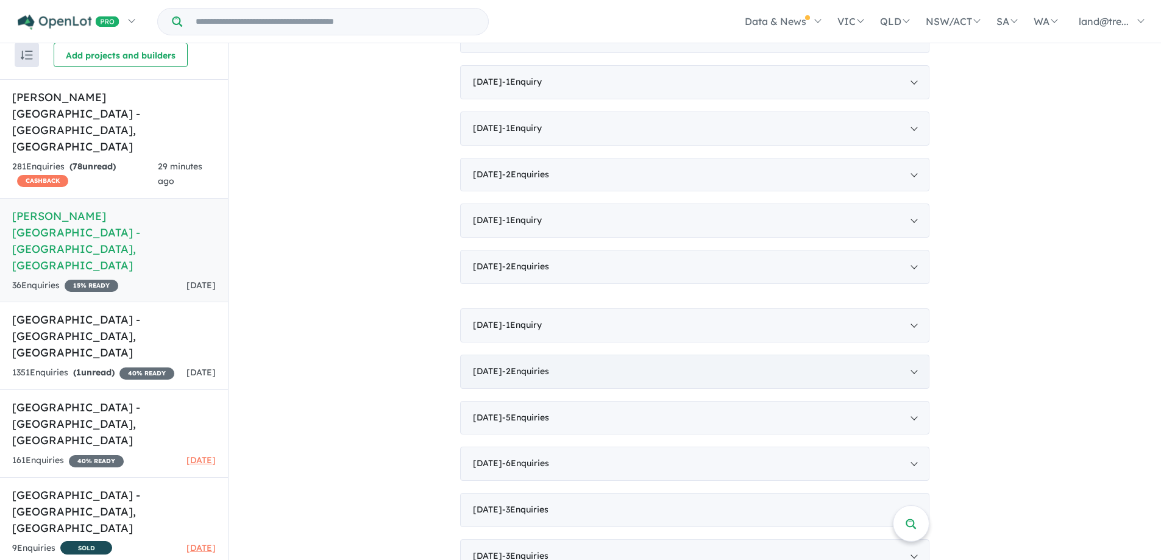
scroll to position [554, 0]
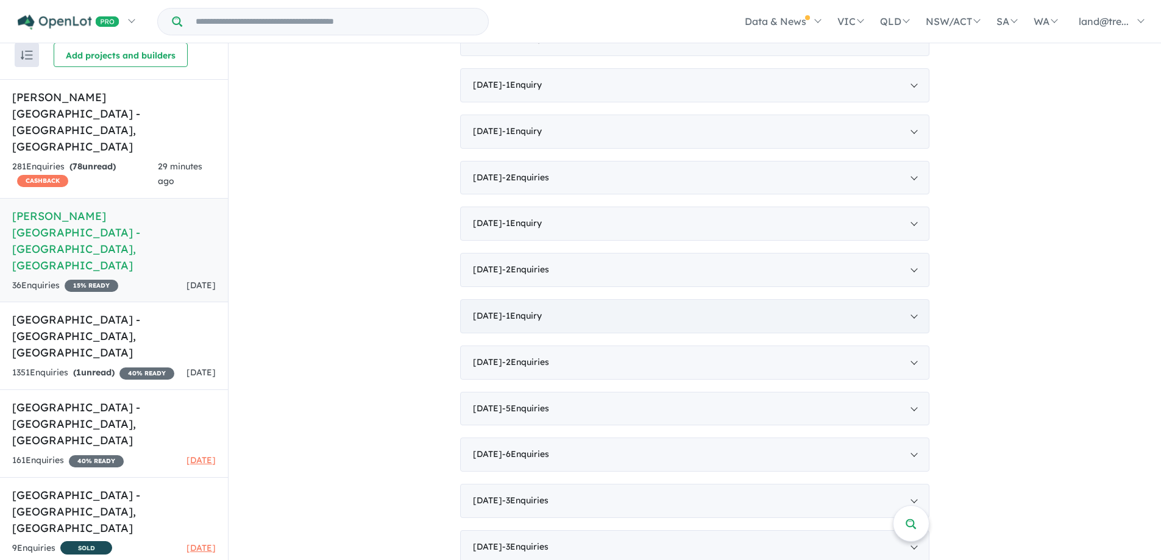
click at [499, 299] on div "July 2024 - 1 Enquir y ( 0 unread)" at bounding box center [694, 316] width 469 height 34
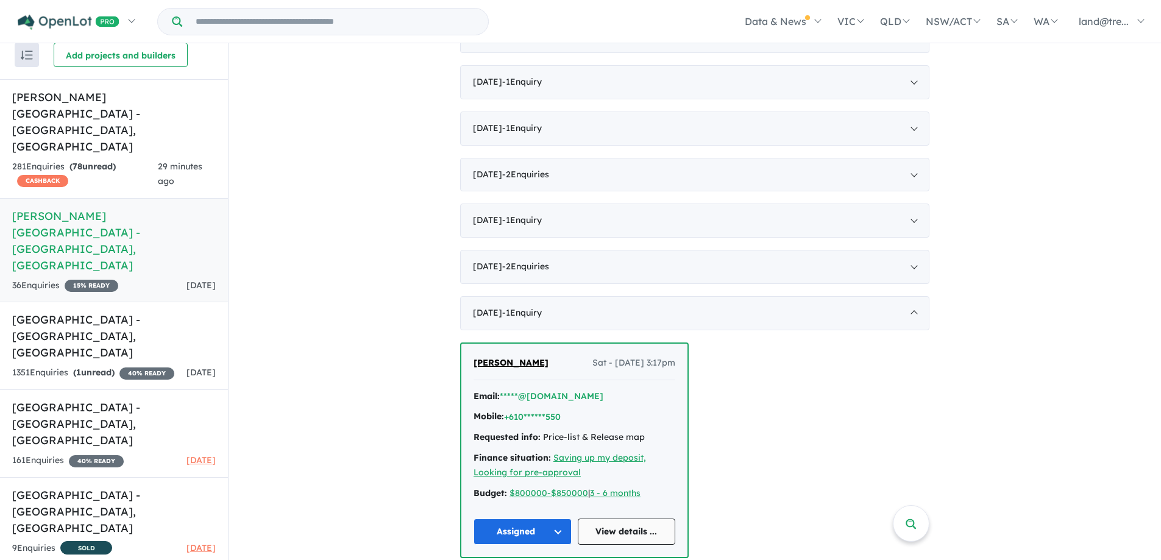
click at [618, 519] on link "View details ..." at bounding box center [627, 532] width 98 height 26
click at [906, 296] on div "July 2024 - 1 Enquir y ( 0 unread)" at bounding box center [694, 313] width 469 height 34
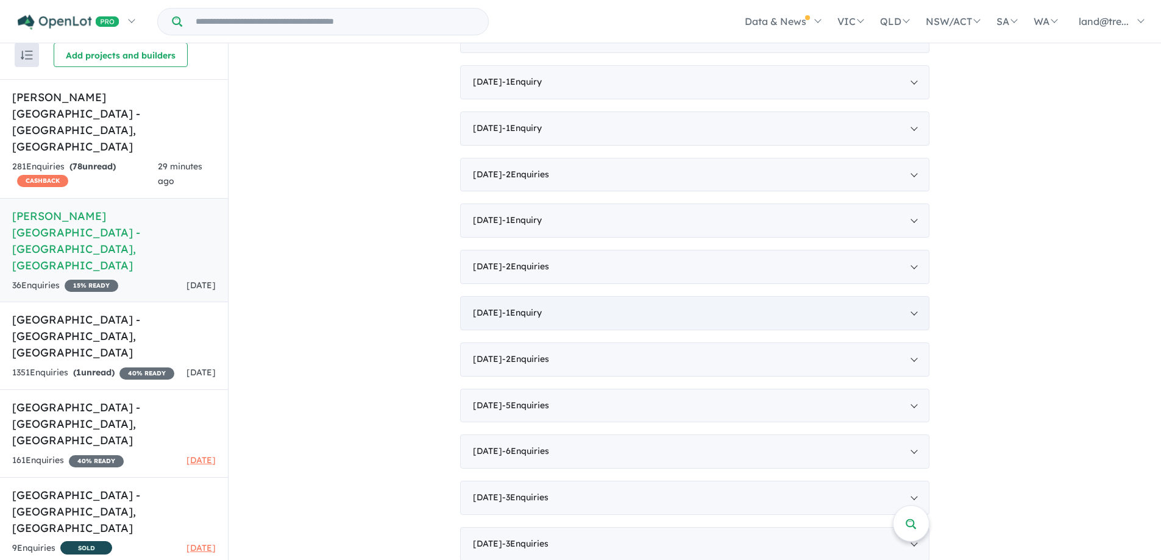
scroll to position [554, 0]
click at [495, 346] on div "June 2024 - 2 Enquir ies ( 0 unread)" at bounding box center [694, 363] width 469 height 34
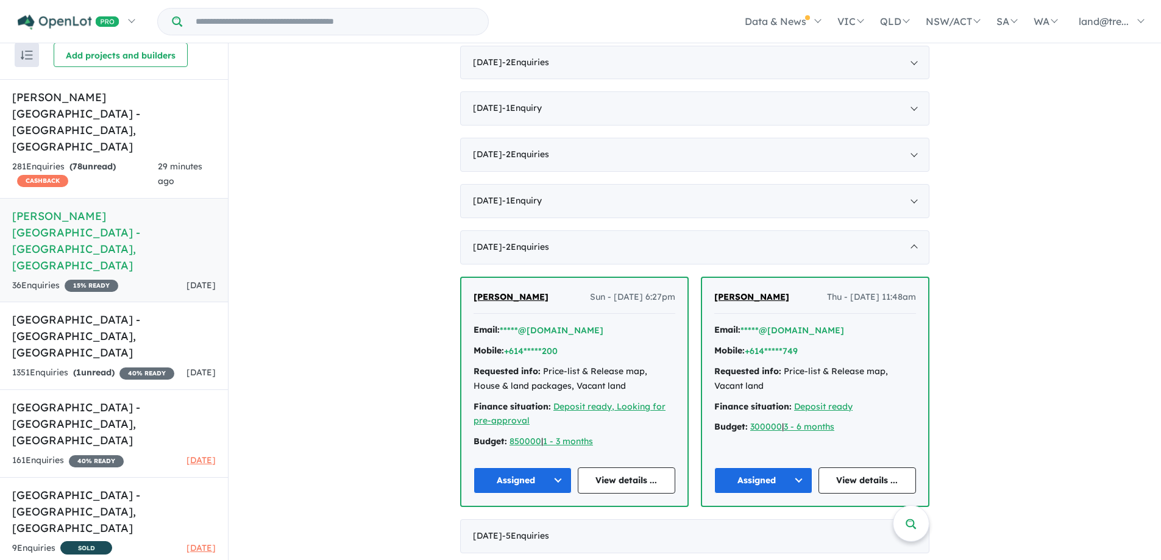
scroll to position [679, 0]
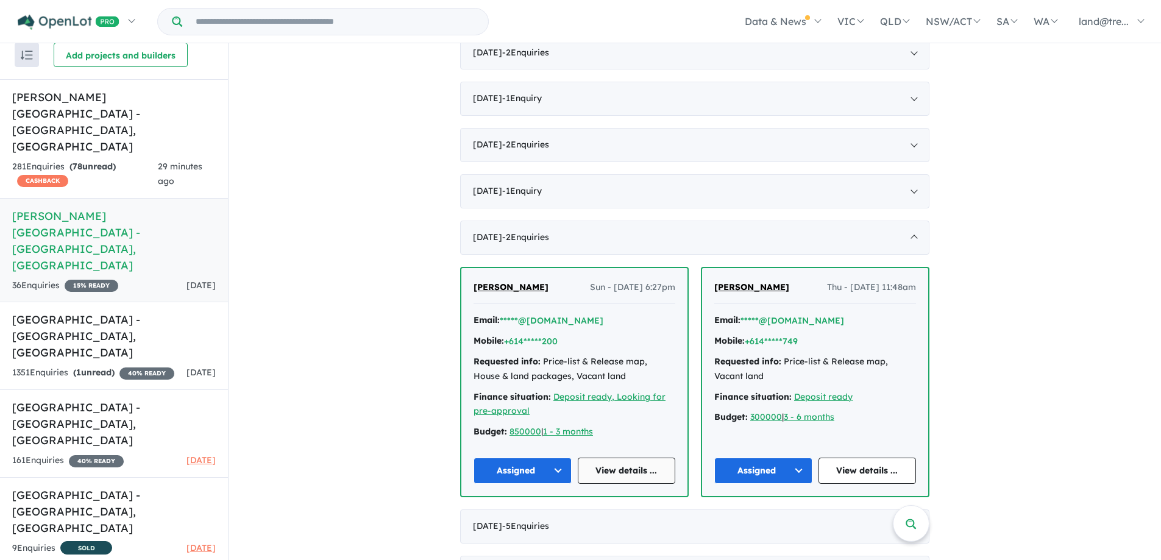
click at [620, 458] on link "View details ..." at bounding box center [627, 471] width 98 height 26
click at [851, 458] on link "View details ..." at bounding box center [867, 471] width 98 height 26
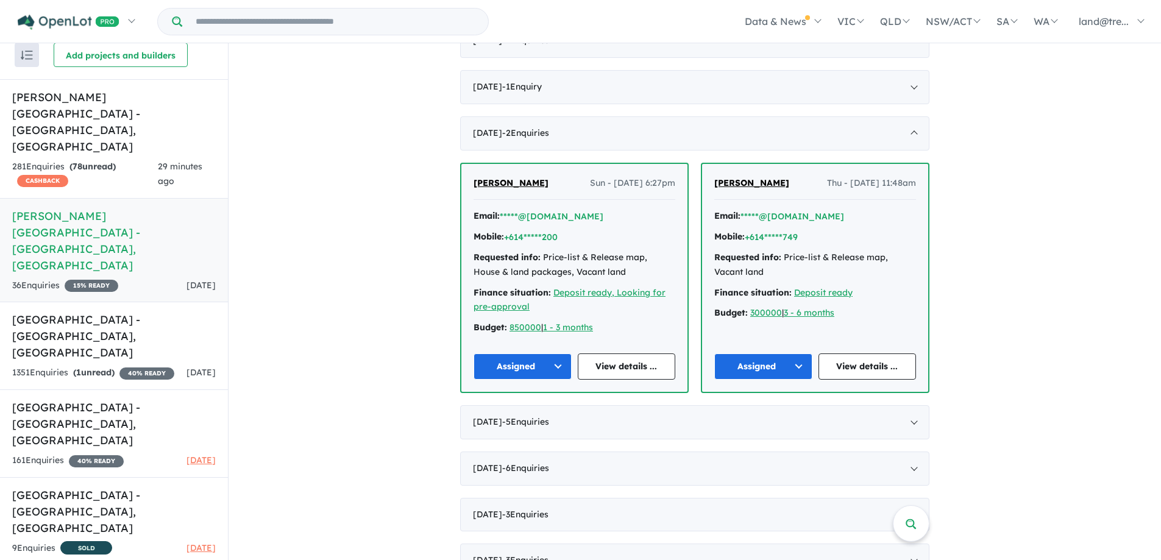
scroll to position [797, 0]
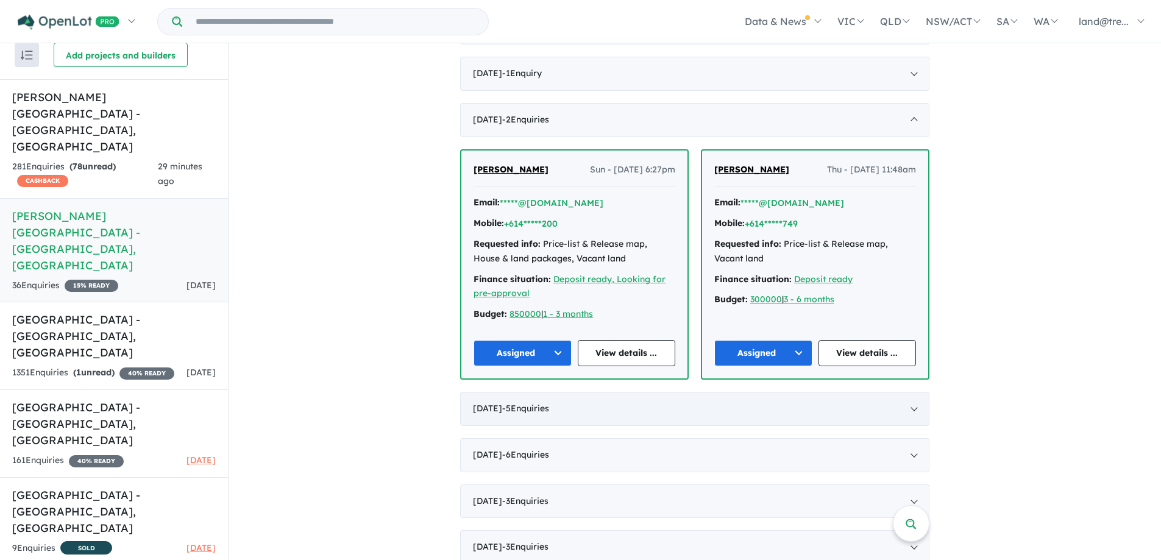
click at [492, 392] on div "May 2024 - 5 Enquir ies ( 0 unread)" at bounding box center [694, 409] width 469 height 34
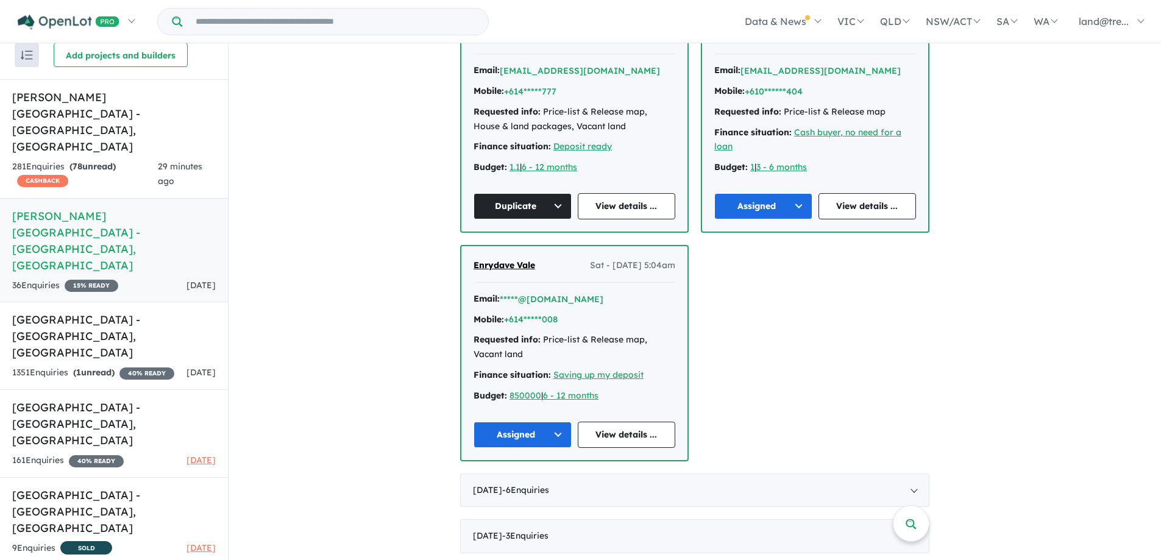
scroll to position [1162, 0]
click at [620, 421] on link "View details ..." at bounding box center [627, 434] width 98 height 26
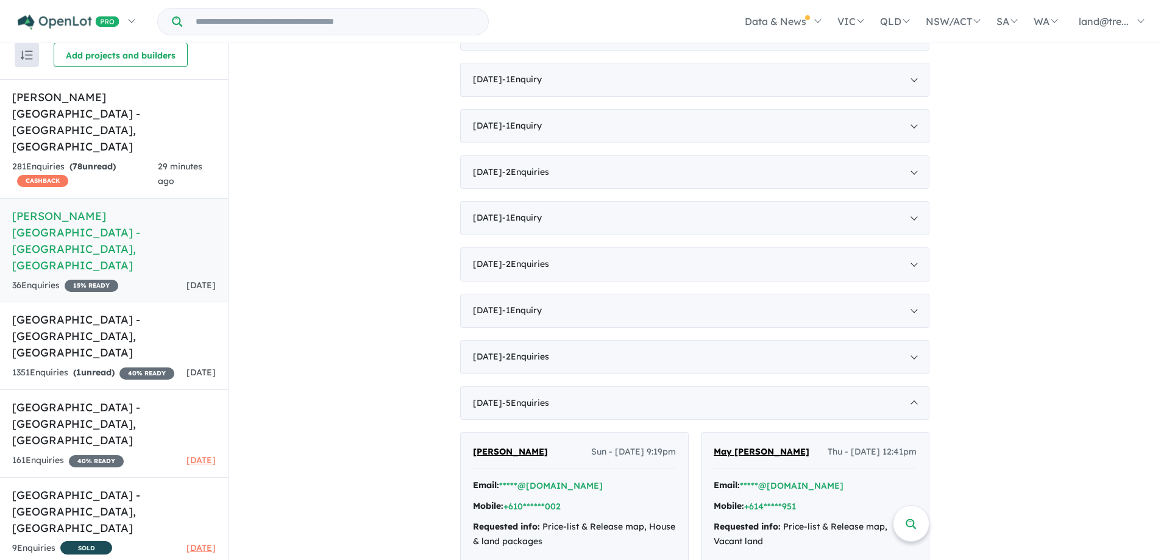
scroll to position [587, 0]
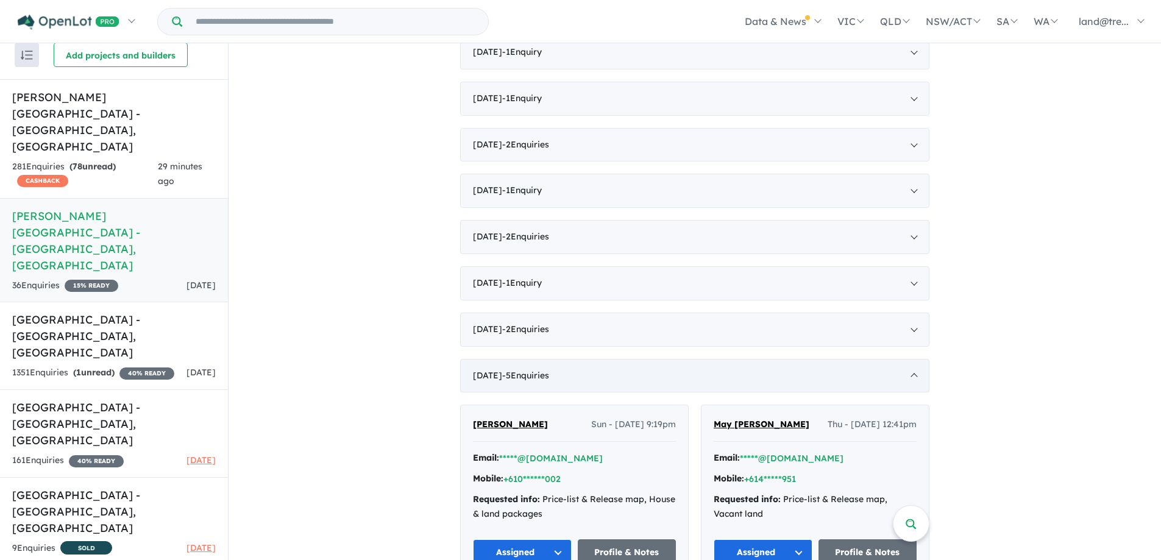
click at [523, 370] on span "- 5 Enquir ies ( 0 unread)" at bounding box center [525, 375] width 47 height 11
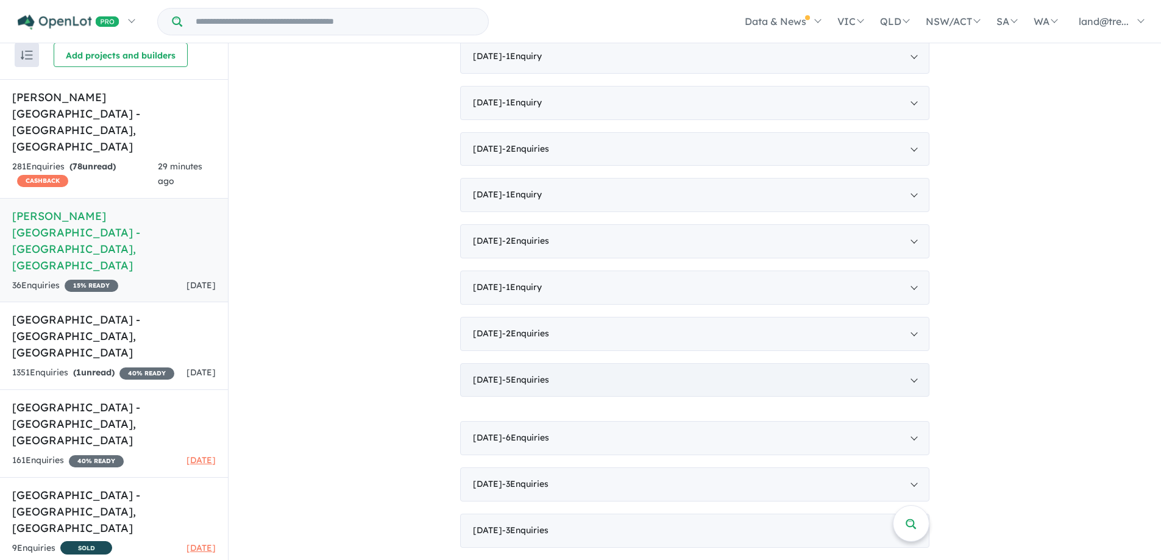
scroll to position [554, 0]
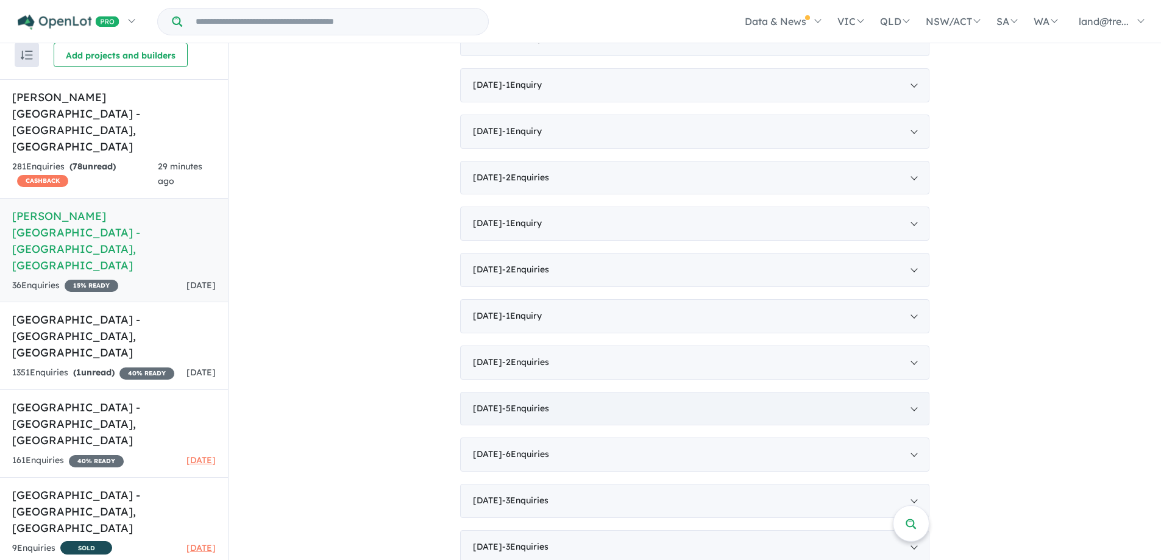
click at [503, 392] on div "May 2024 - 5 Enquir ies ( 0 unread)" at bounding box center [694, 409] width 469 height 34
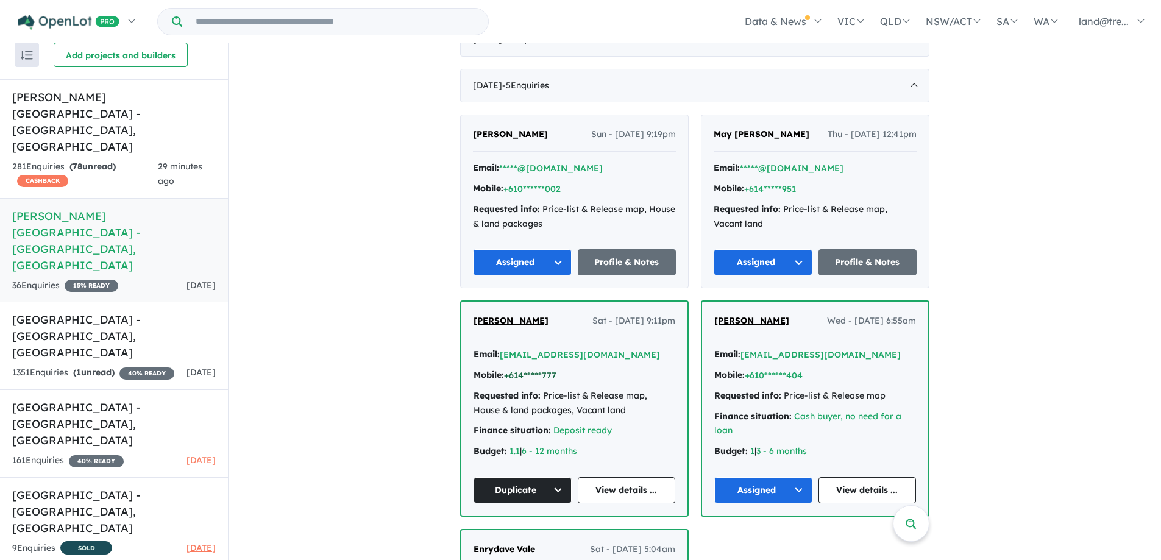
scroll to position [953, 0]
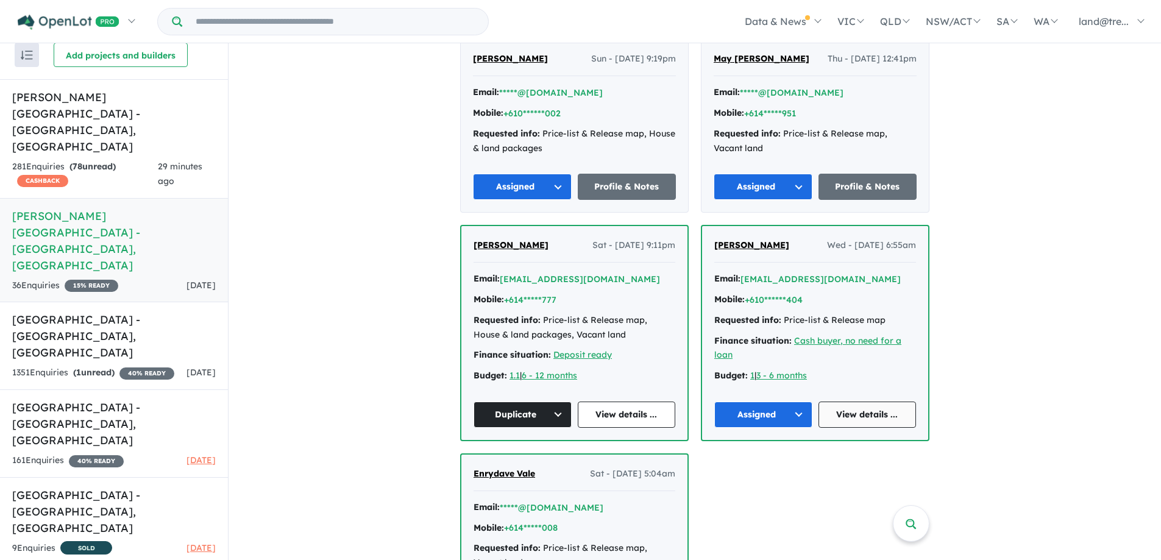
click at [846, 402] on link "View details ..." at bounding box center [867, 415] width 98 height 26
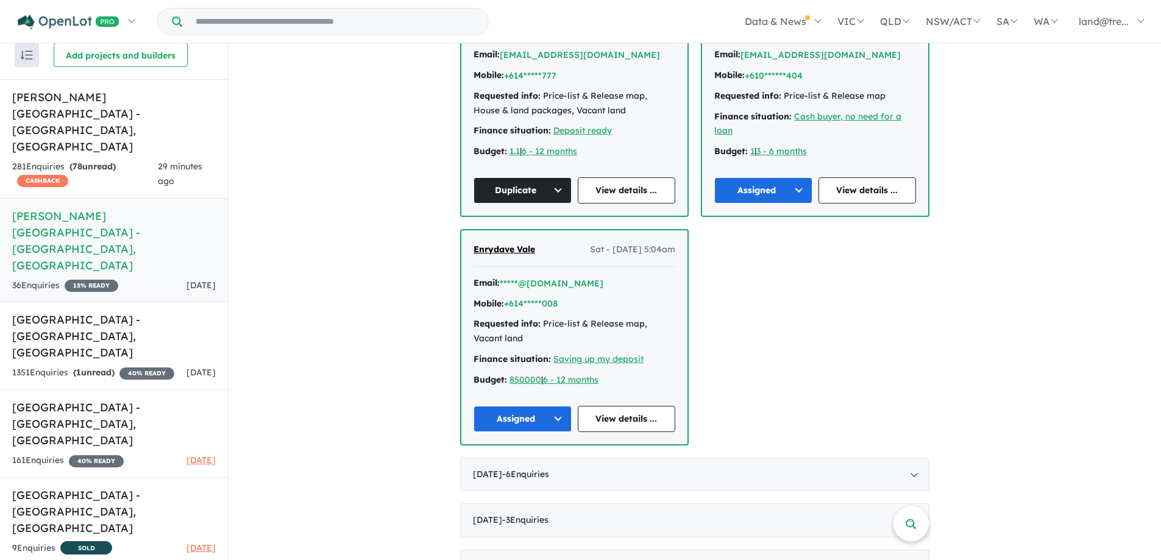
scroll to position [1196, 0]
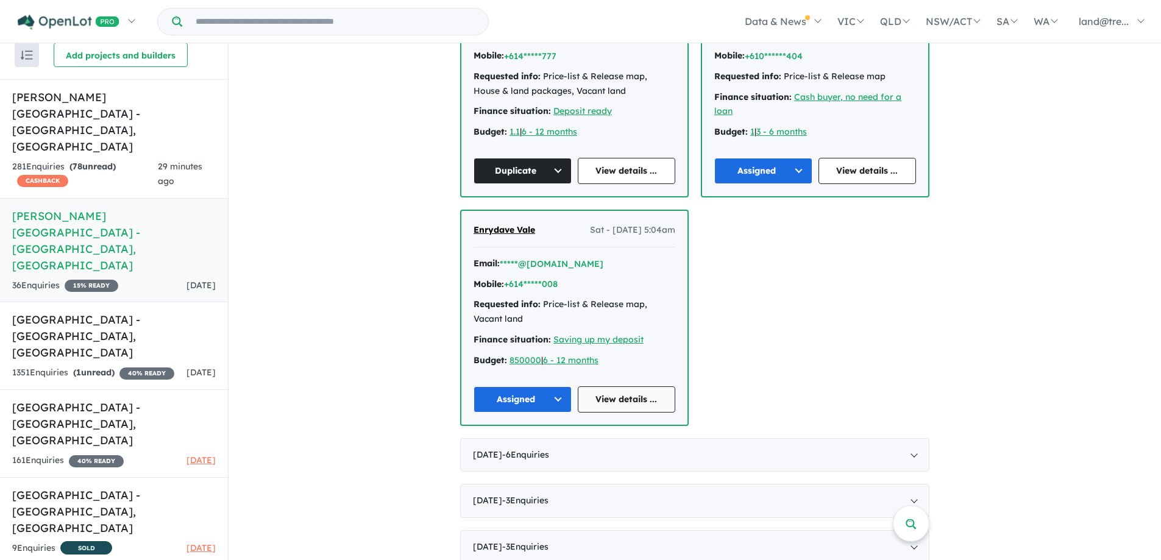
click at [629, 386] on link "View details ..." at bounding box center [627, 399] width 98 height 26
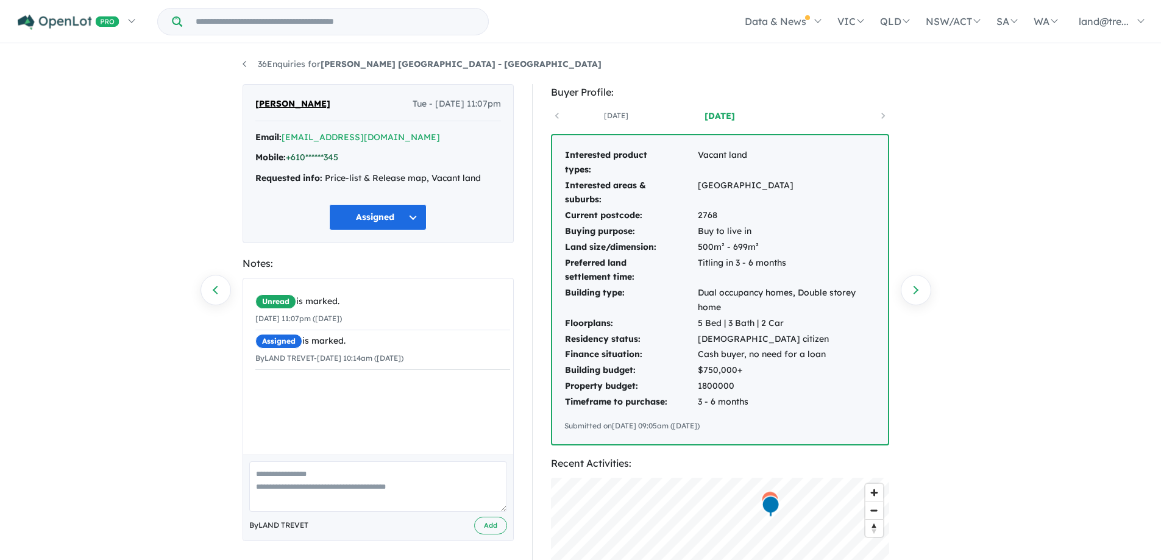
click at [314, 156] on link "+610******345" at bounding box center [312, 157] width 52 height 11
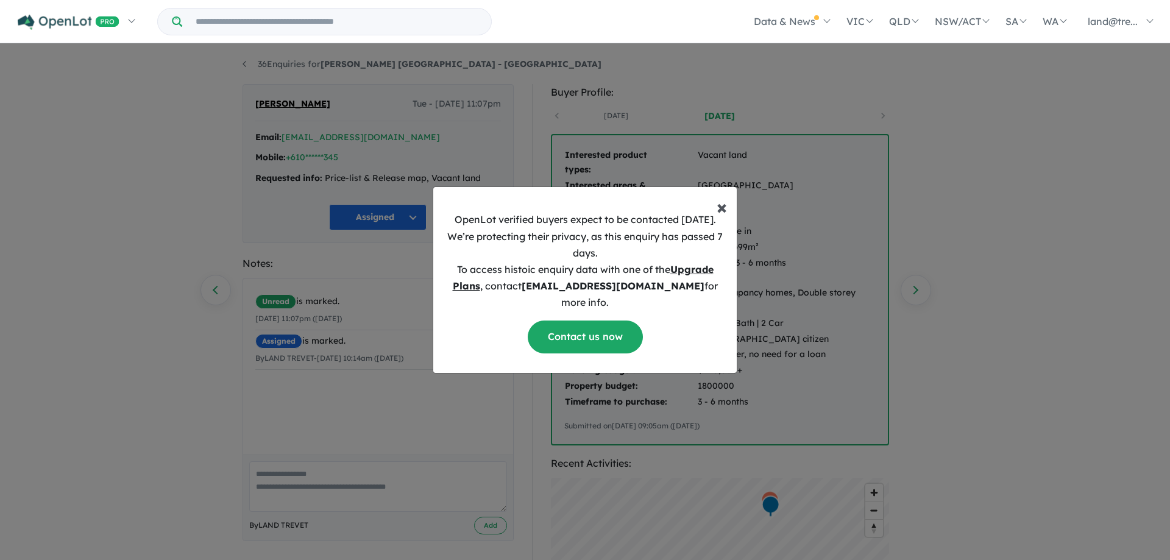
click at [721, 215] on span "×" at bounding box center [722, 206] width 10 height 24
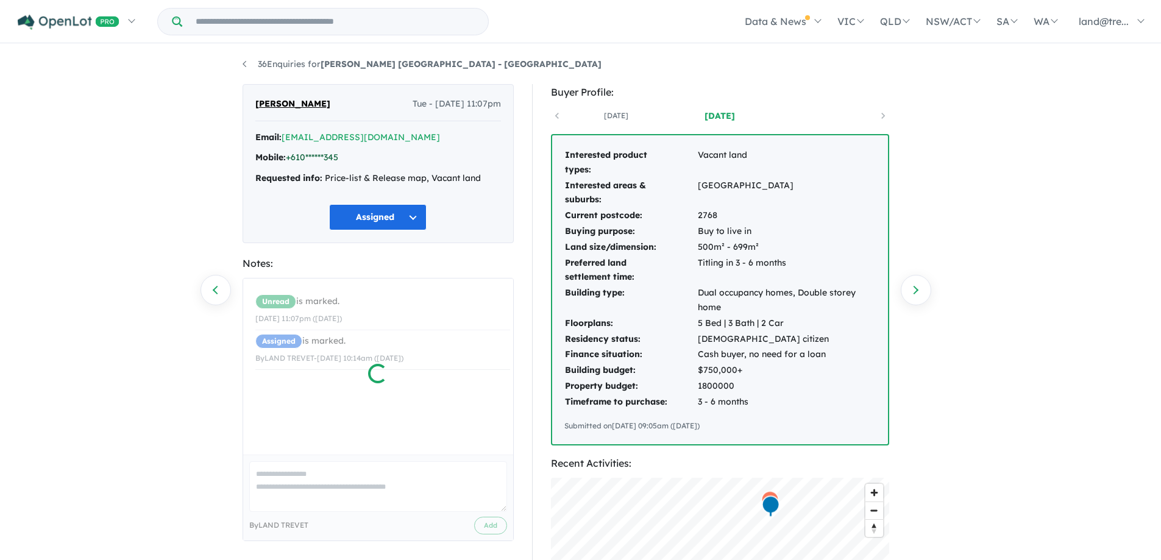
click at [308, 154] on link "+610******345" at bounding box center [312, 157] width 52 height 11
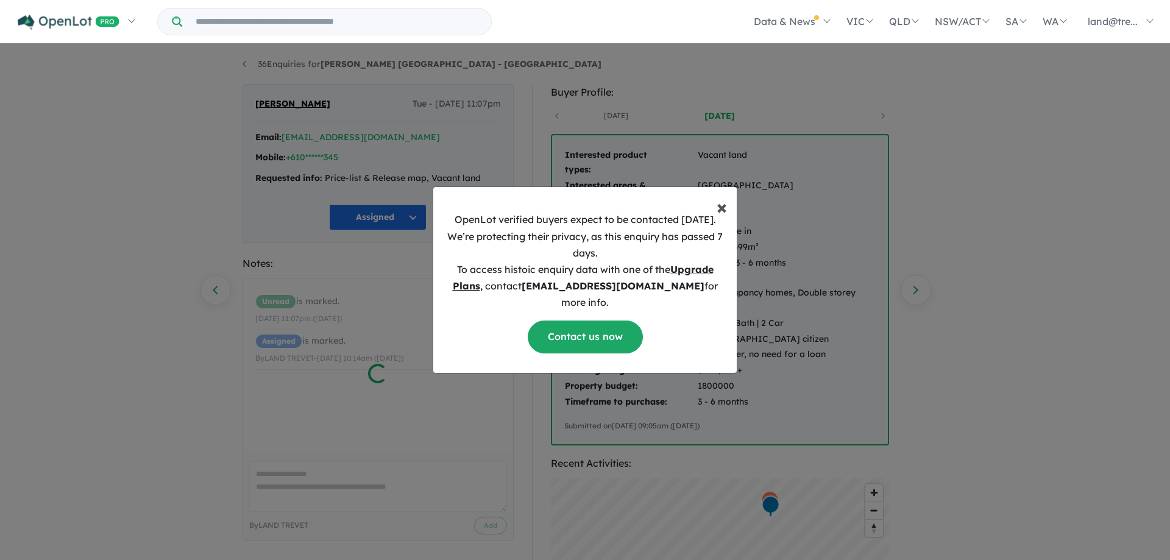
click at [720, 214] on span "×" at bounding box center [722, 206] width 10 height 24
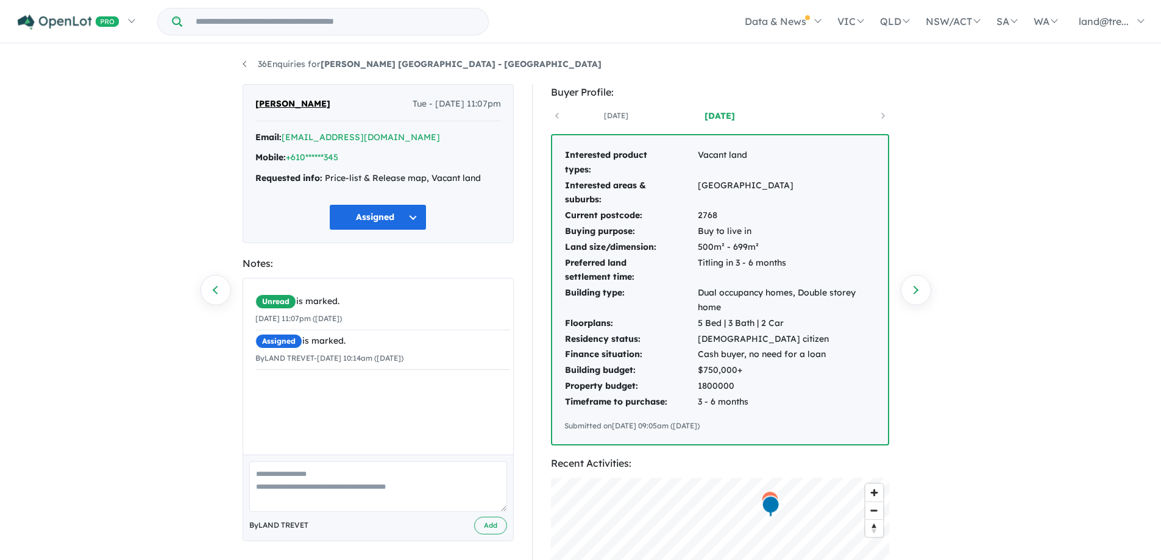
drag, startPoint x: 250, startPoint y: 88, endPoint x: 741, endPoint y: 399, distance: 581.6
click at [770, 417] on div "Marnie Farrugia Tue - 02/04/2024, 11:07pm Email: *****@aapt.net.au Mobile: +610…" at bounding box center [580, 479] width 695 height 790
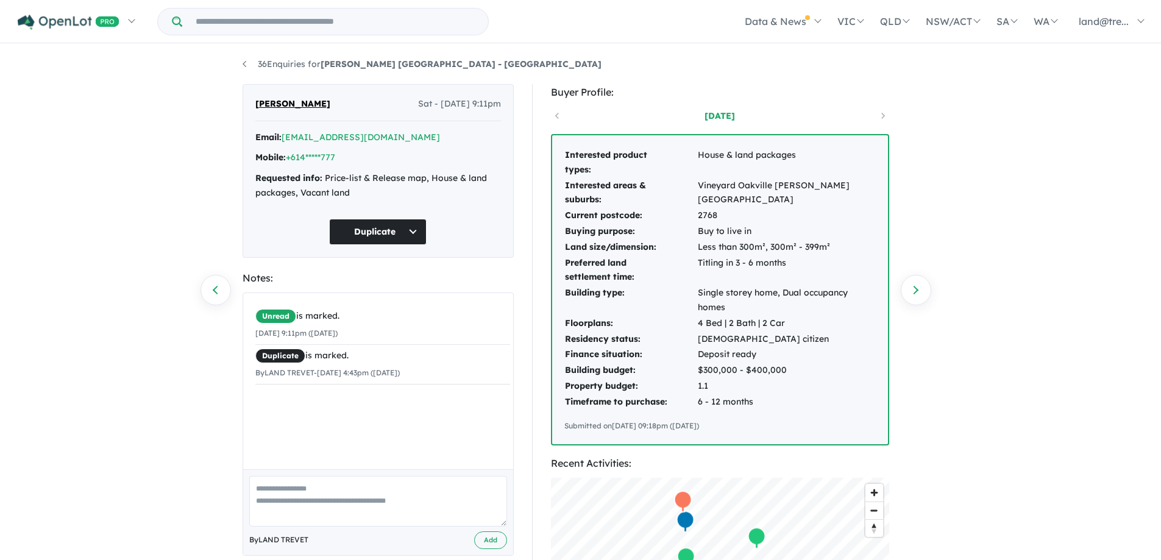
drag, startPoint x: 250, startPoint y: 100, endPoint x: 775, endPoint y: 405, distance: 606.3
click at [795, 416] on div "[PERSON_NAME] - [DATE] 9:11pm Email: [EMAIL_ADDRESS][DOMAIN_NAME] Mobile: +614*…" at bounding box center [580, 479] width 695 height 790
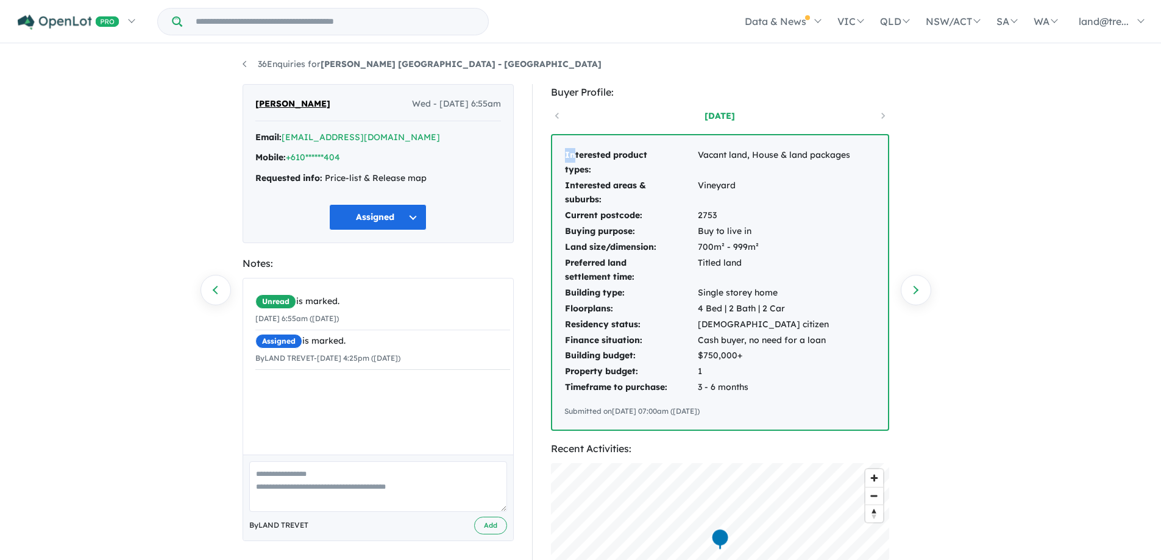
drag, startPoint x: 567, startPoint y: 149, endPoint x: 572, endPoint y: 152, distance: 6.3
click at [572, 152] on td "Interested product types:" at bounding box center [630, 162] width 133 height 30
drag, startPoint x: 255, startPoint y: 99, endPoint x: 728, endPoint y: 405, distance: 563.2
click at [756, 411] on div "phillip brown Wed - 15/05/2024, 6:55am Email: *****@cae.com Mobile: +610******4…" at bounding box center [580, 472] width 695 height 776
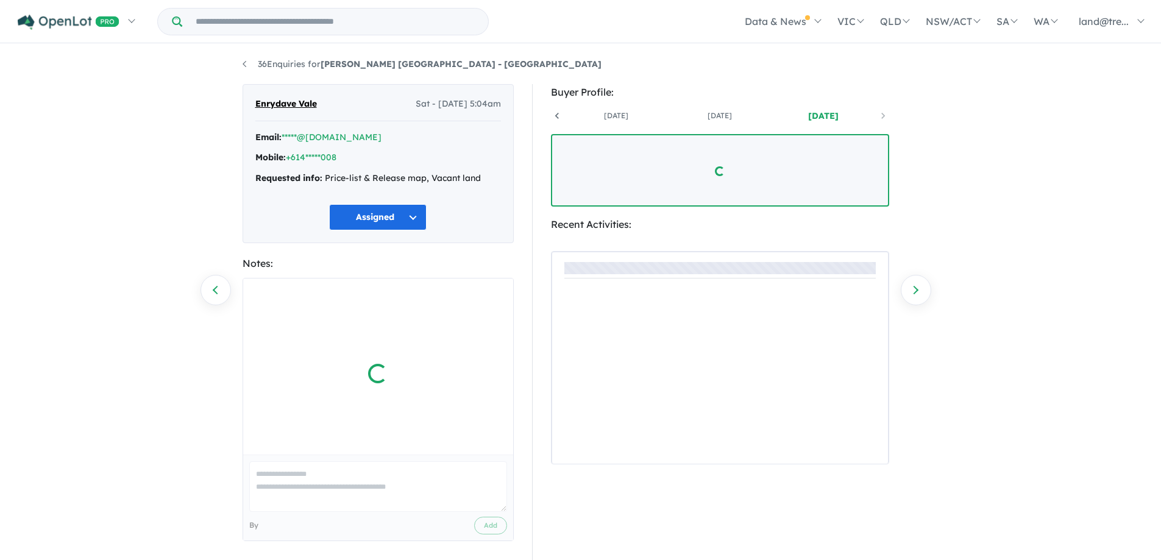
scroll to position [0, 90]
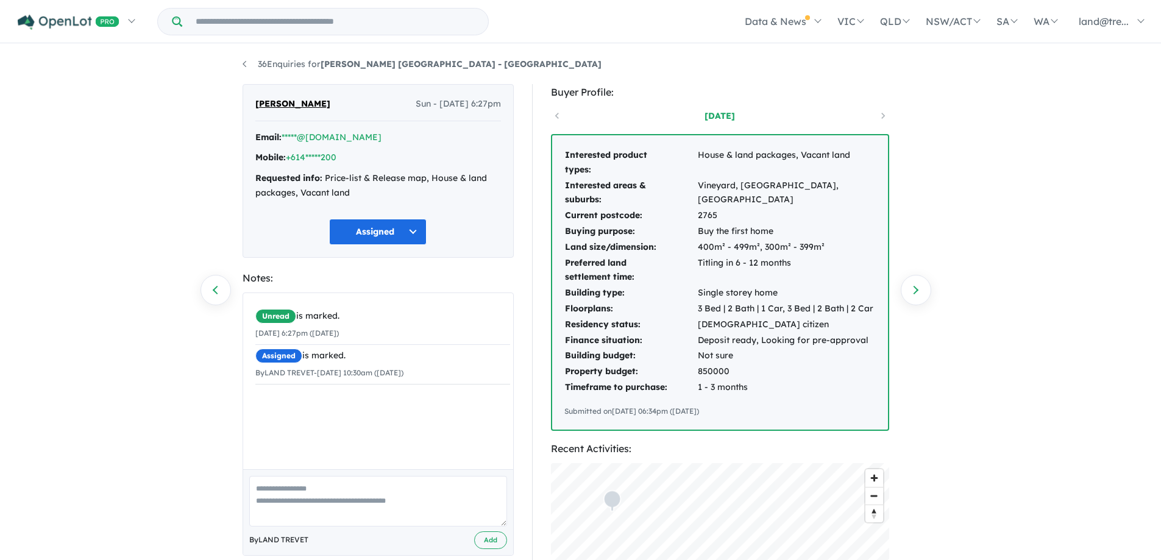
drag, startPoint x: 257, startPoint y: 98, endPoint x: 762, endPoint y: 391, distance: 583.8
click at [773, 402] on div "Aaron Vincent Sun - 16/06/2024, 6:27pm Email: *****@hotmail.com Mobile: +614***…" at bounding box center [580, 472] width 695 height 776
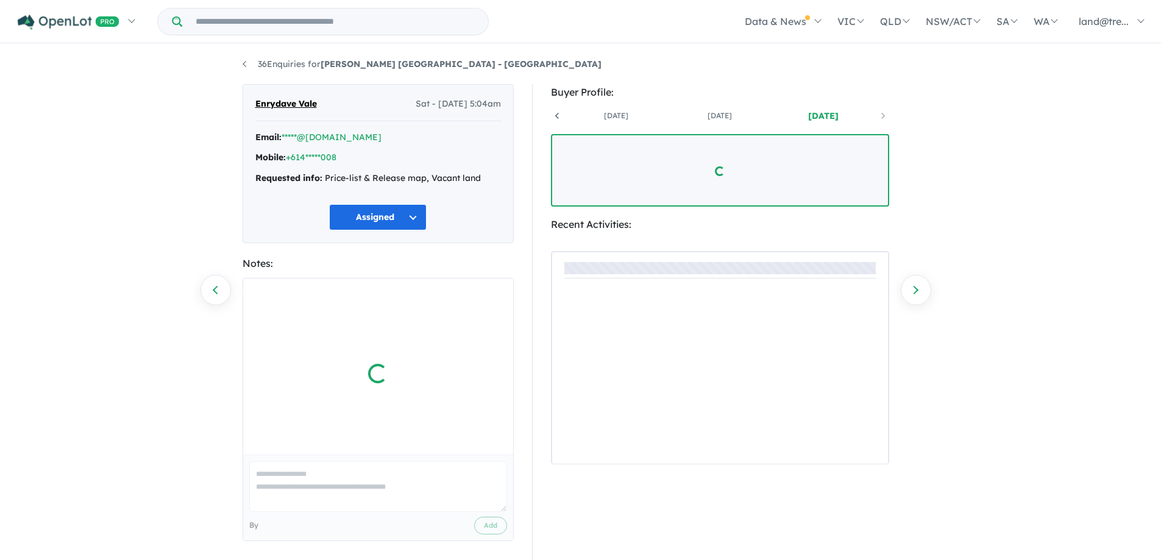
scroll to position [0, 90]
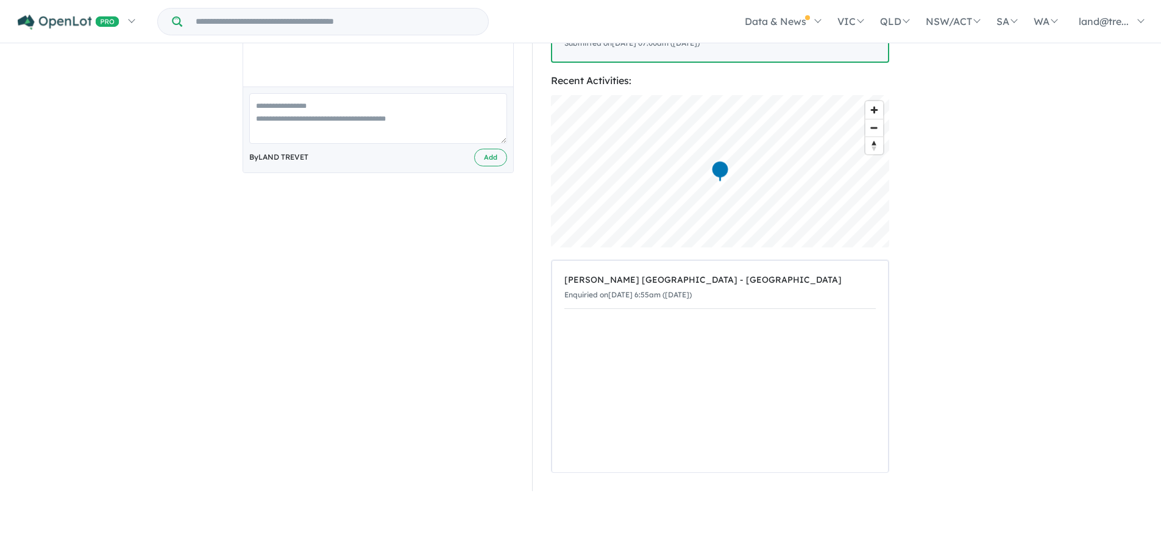
scroll to position [305, 0]
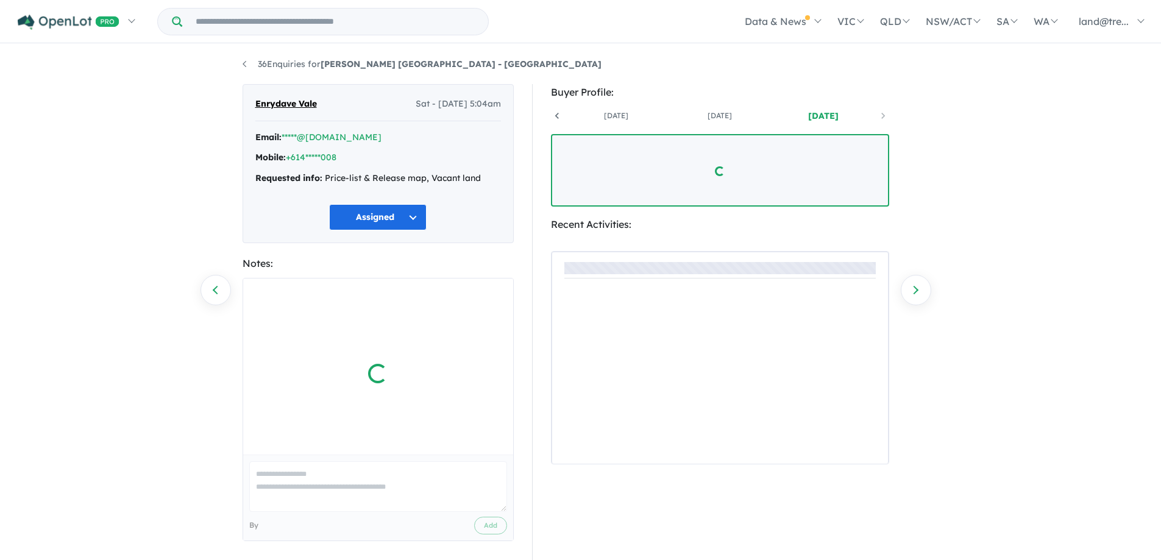
scroll to position [0, 90]
